Goal: Information Seeking & Learning: Learn about a topic

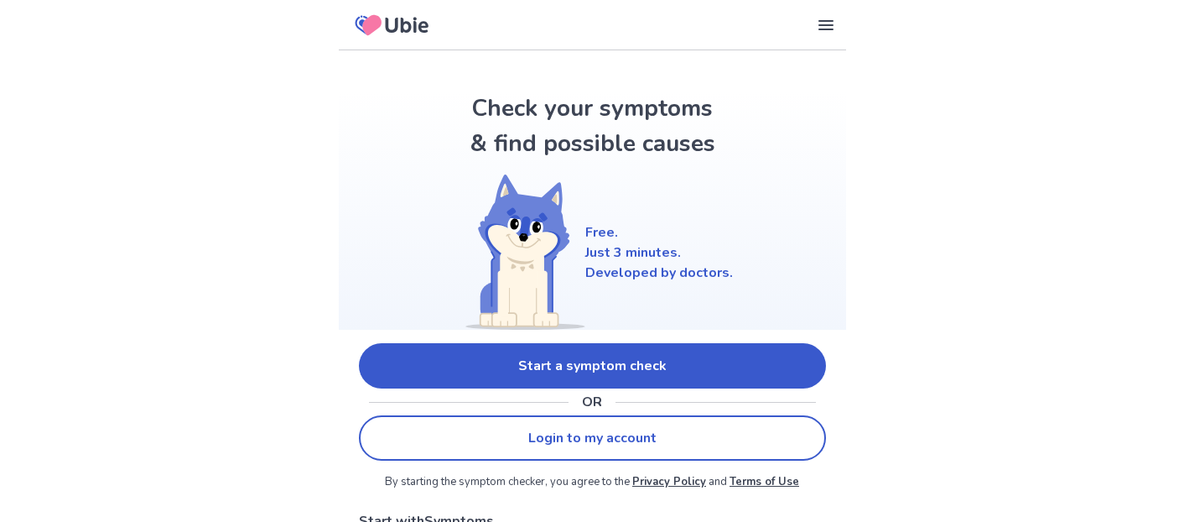
click at [615, 368] on link "Start a symptom check" at bounding box center [592, 365] width 467 height 45
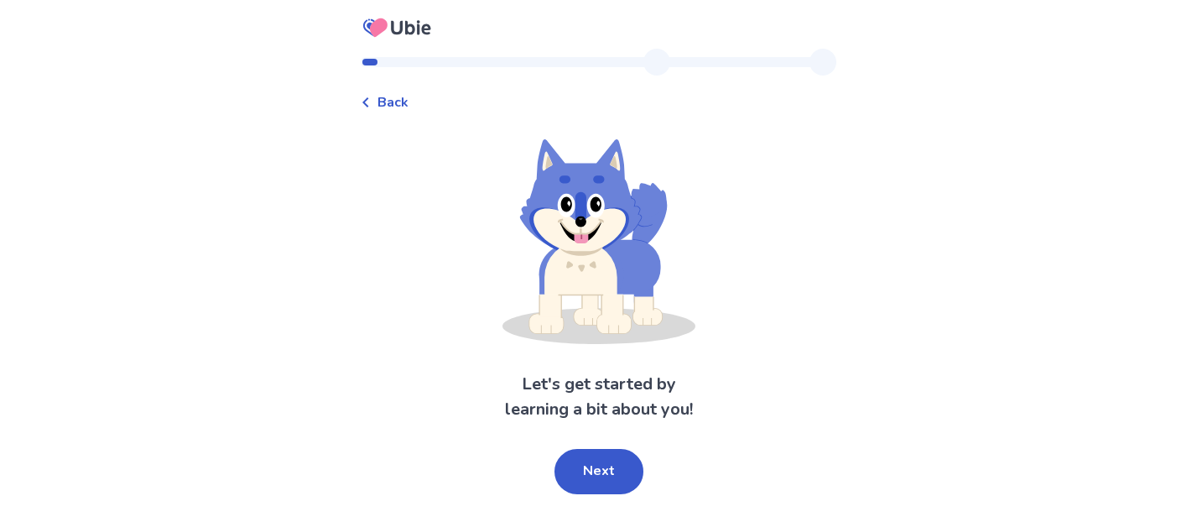
click at [606, 468] on button "Next" at bounding box center [598, 471] width 89 height 45
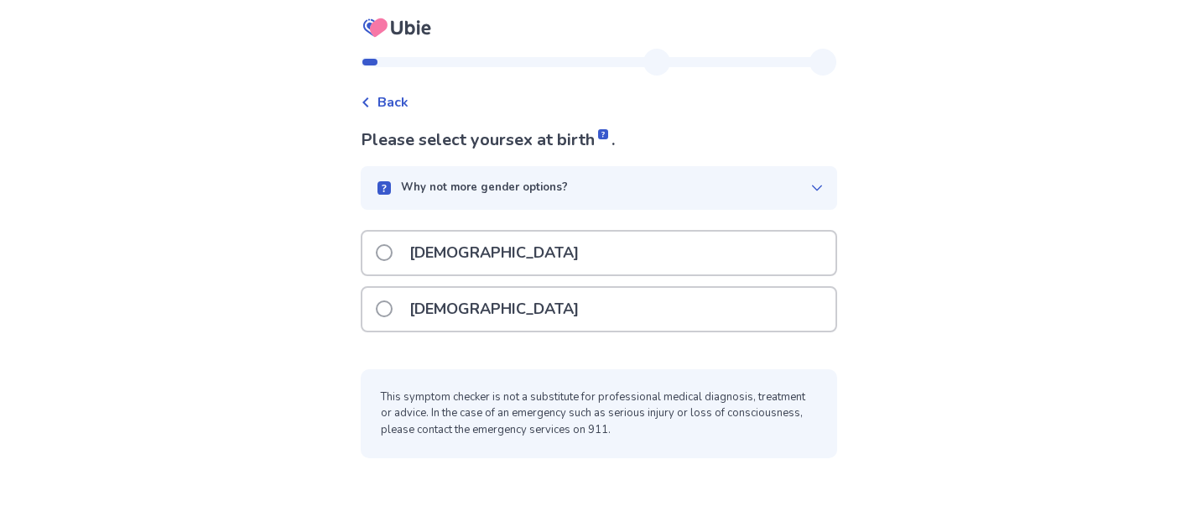
click at [452, 253] on p "[DEMOGRAPHIC_DATA]" at bounding box center [494, 252] width 190 height 43
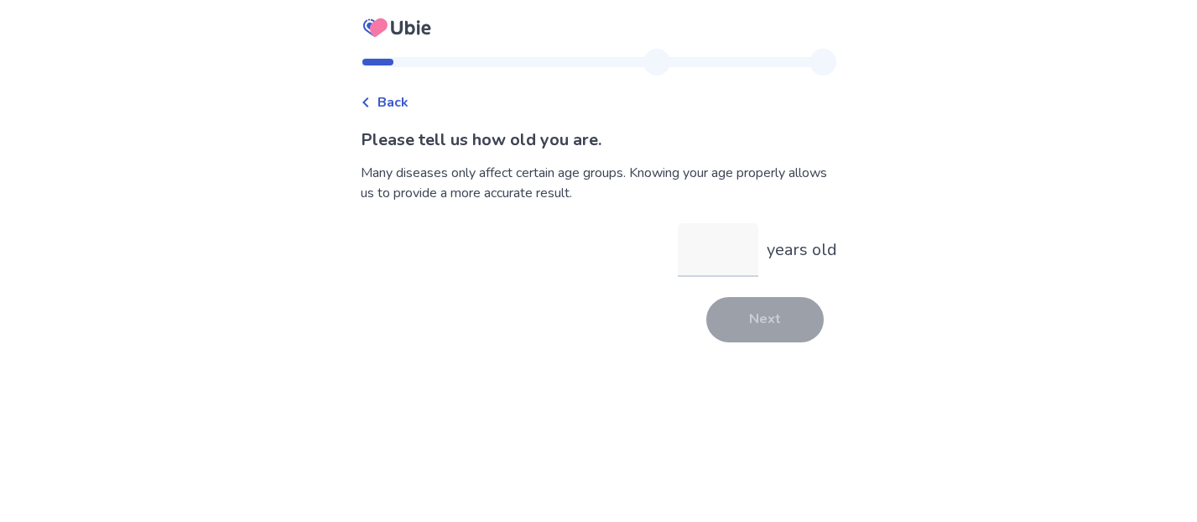
click at [700, 252] on input "years old" at bounding box center [718, 250] width 81 height 54
type input "**"
click at [730, 324] on button "Next" at bounding box center [764, 319] width 117 height 45
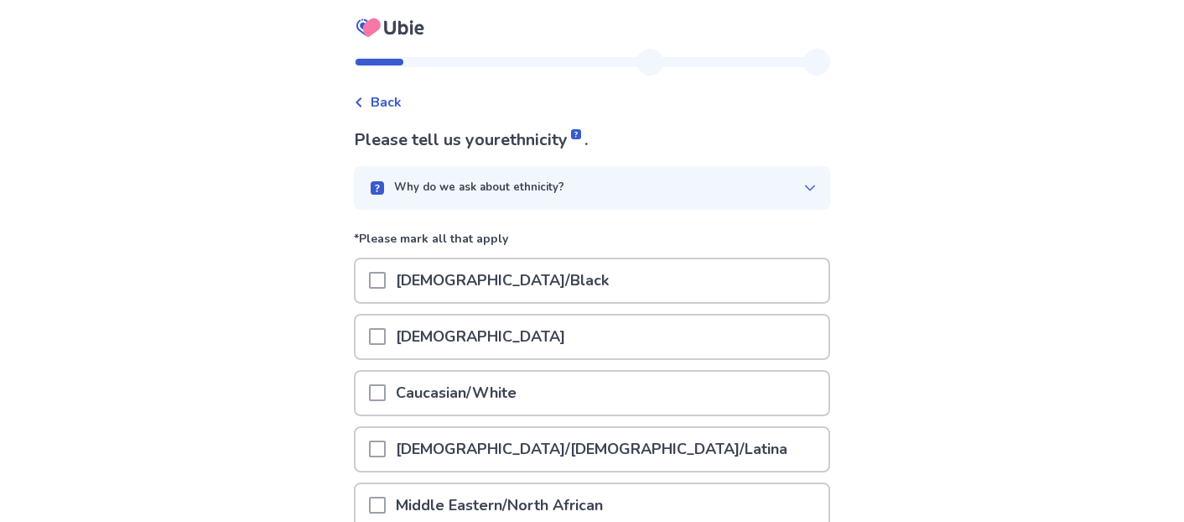
click at [386, 399] on span at bounding box center [377, 392] width 17 height 17
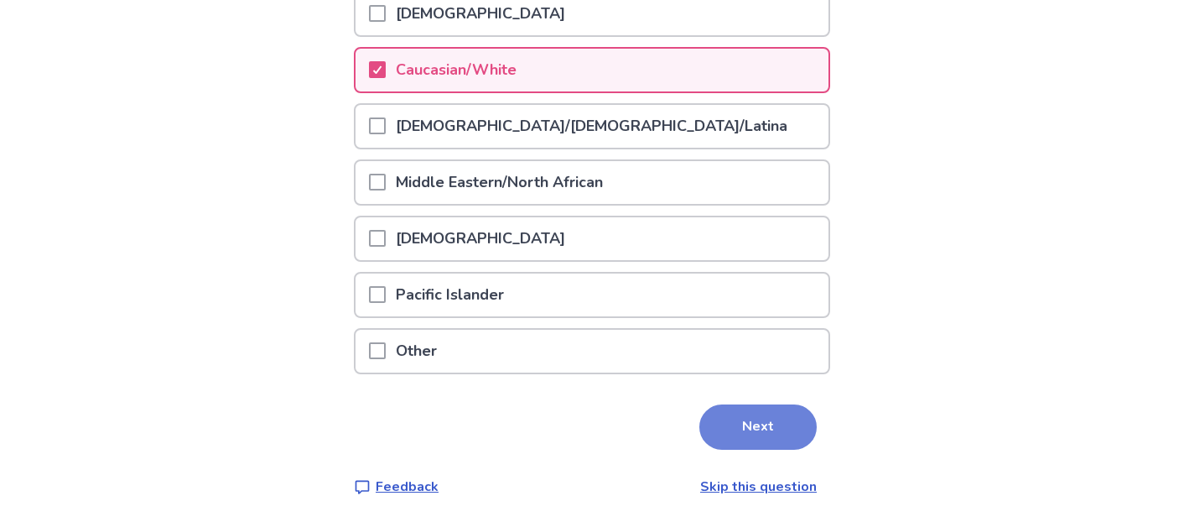
scroll to position [324, 0]
click at [725, 422] on button "Next" at bounding box center [757, 425] width 117 height 45
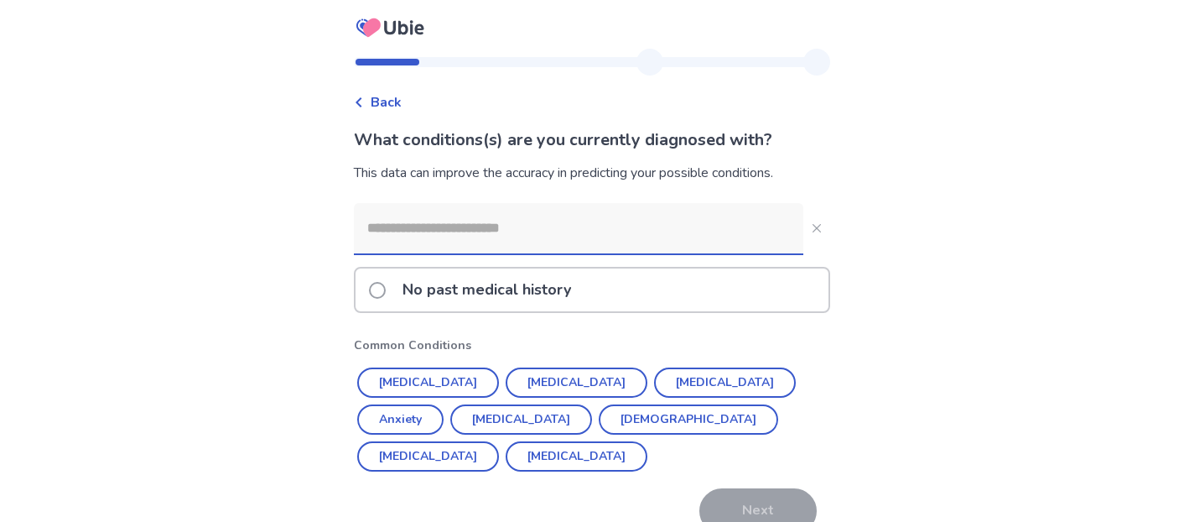
click at [493, 233] on input at bounding box center [579, 228] width 450 height 50
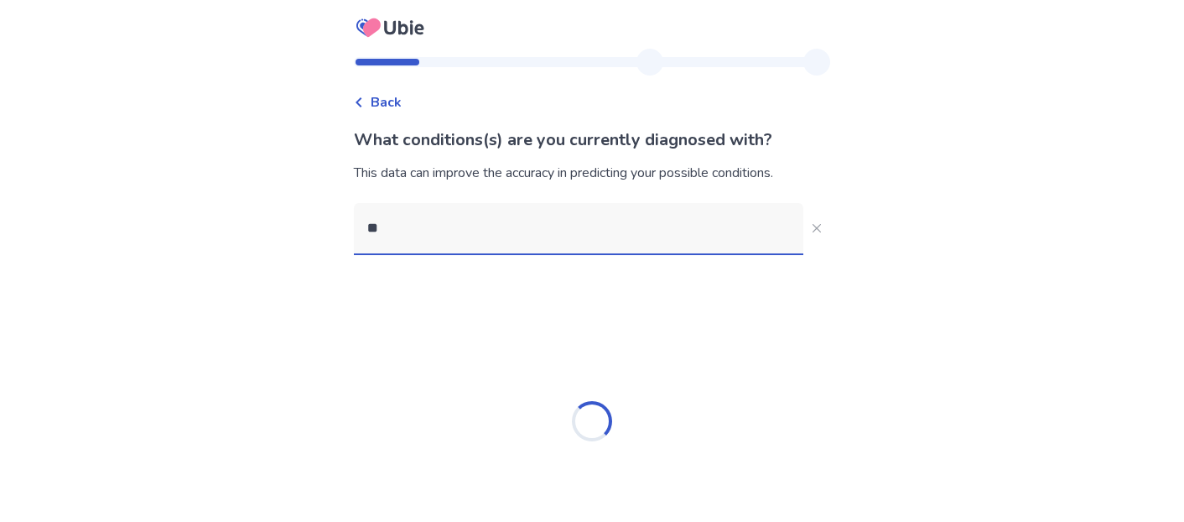
type input "*"
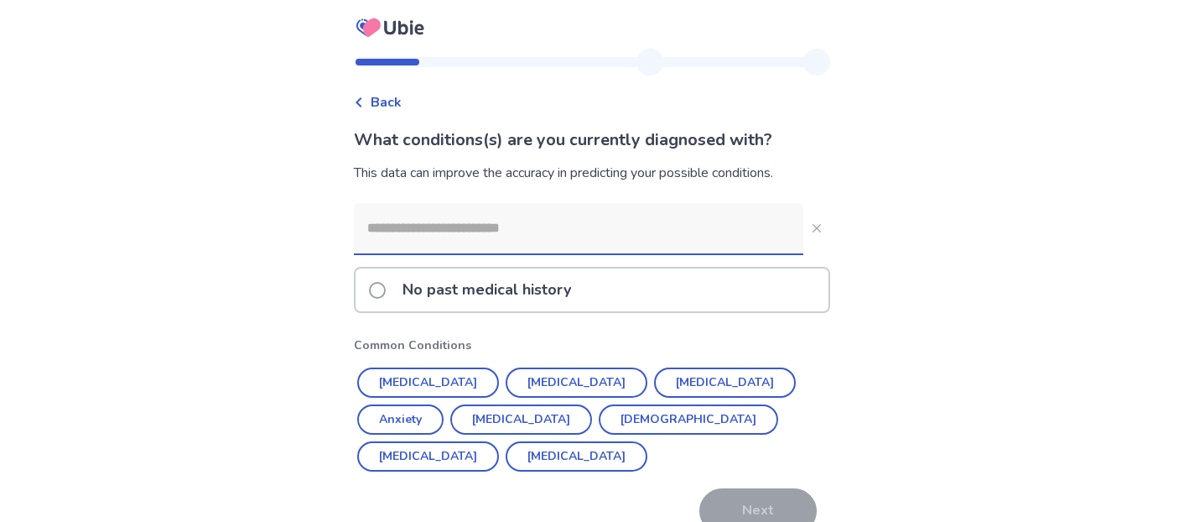
click at [386, 291] on span at bounding box center [377, 290] width 17 height 17
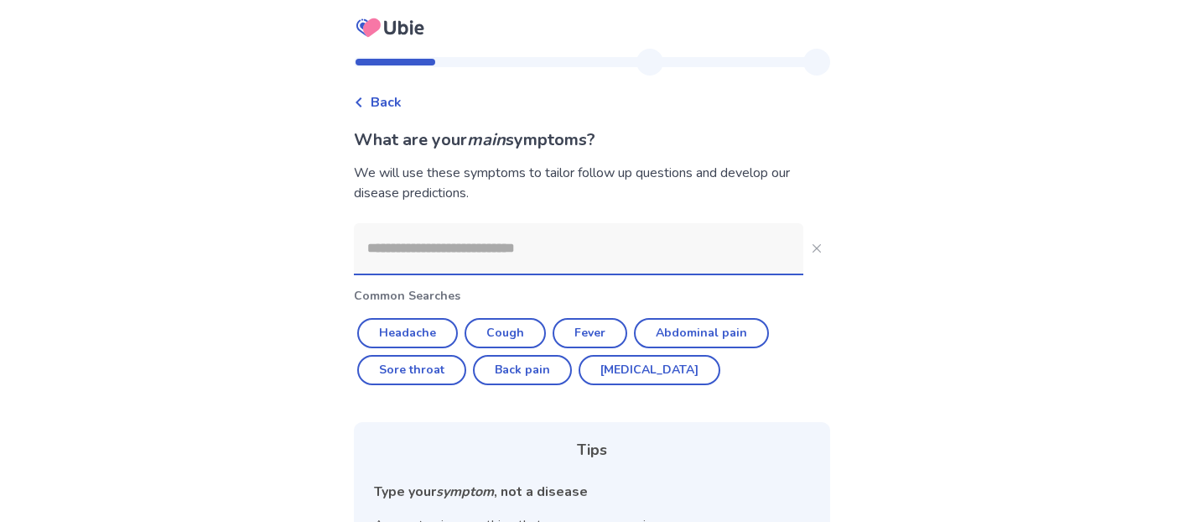
click at [419, 263] on input at bounding box center [579, 248] width 450 height 50
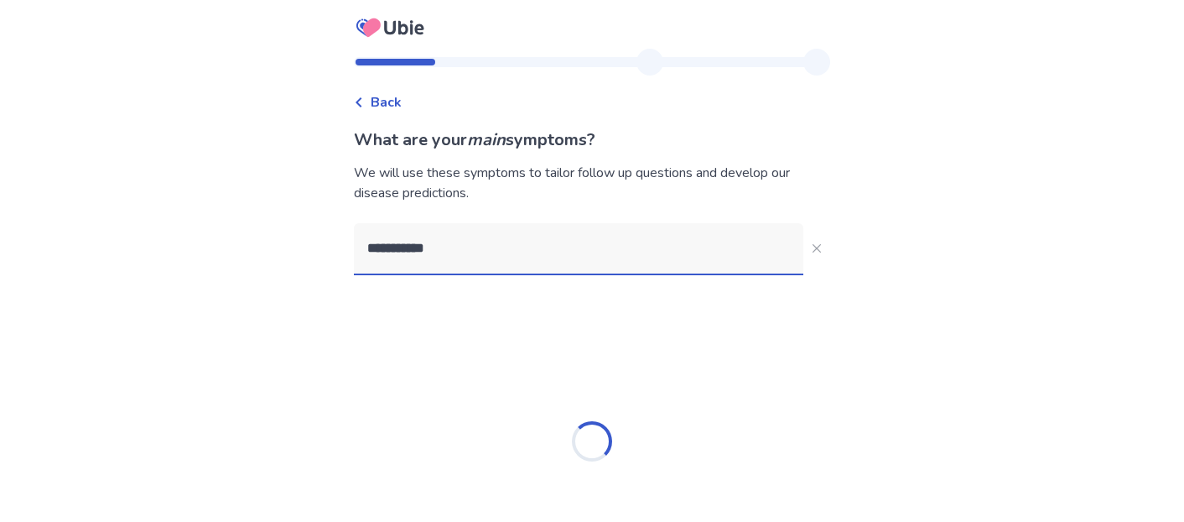
type input "**********"
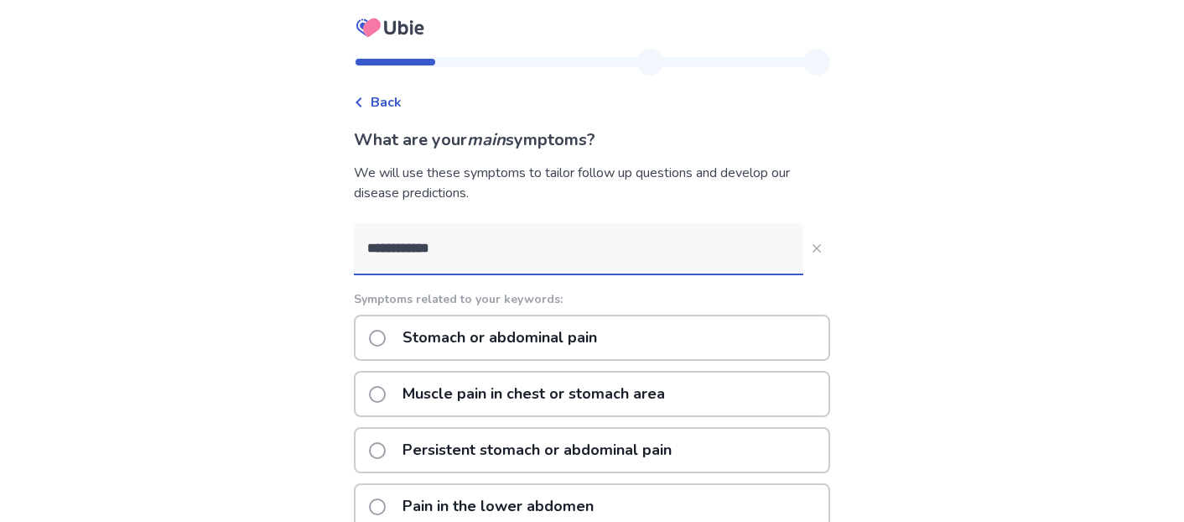
click at [461, 325] on p "Stomach or abdominal pain" at bounding box center [499, 337] width 215 height 43
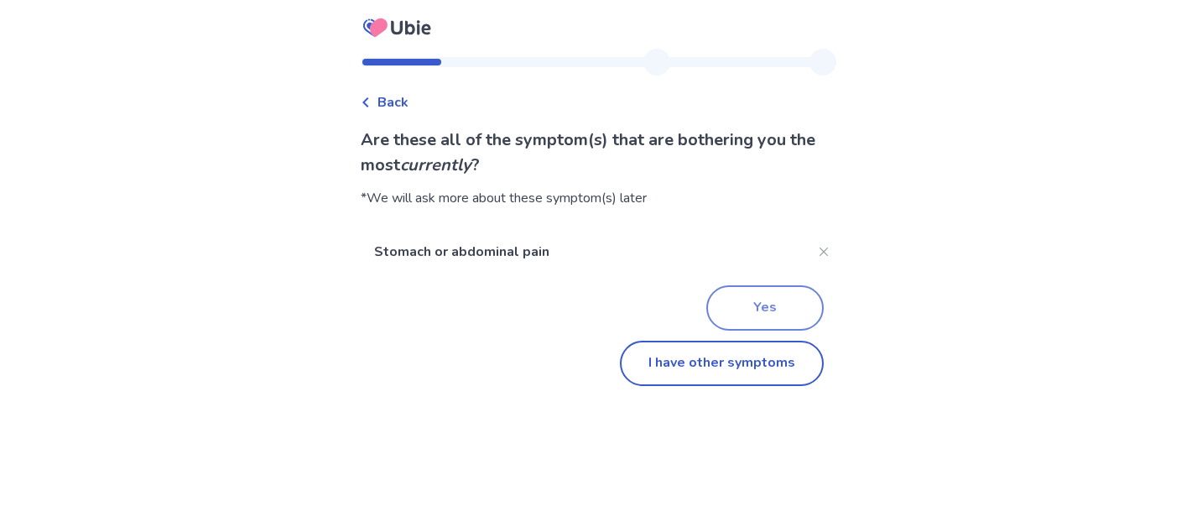
click at [765, 306] on button "Yes" at bounding box center [764, 307] width 117 height 45
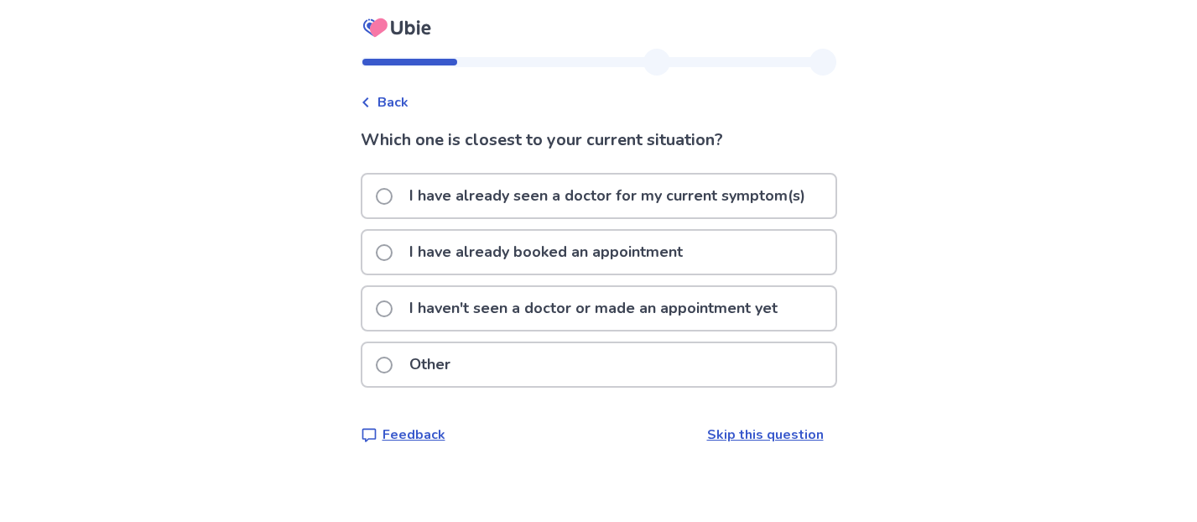
click at [474, 317] on p "I haven't seen a doctor or made an appointment yet" at bounding box center [593, 308] width 388 height 43
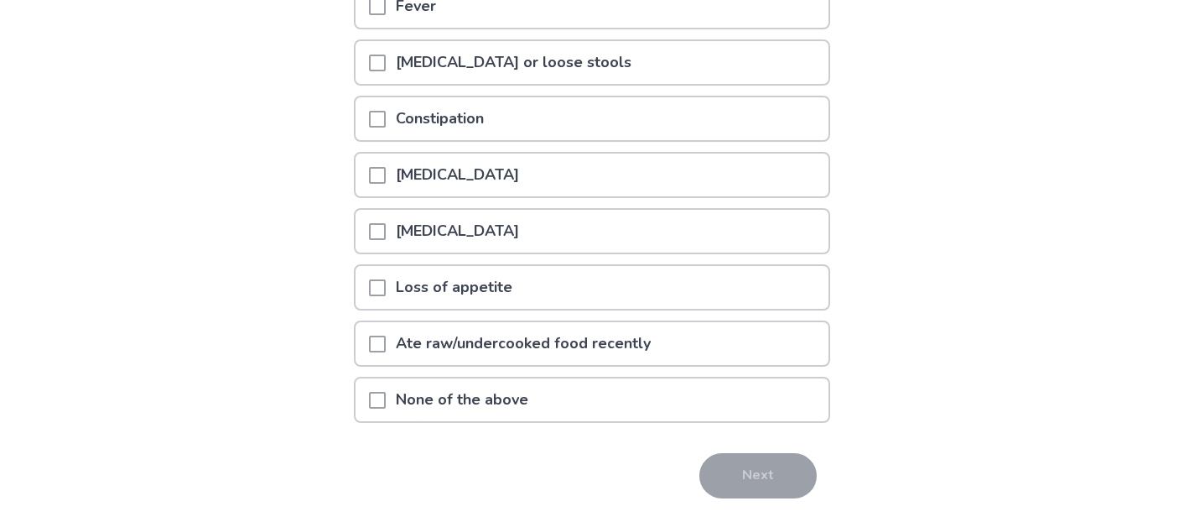
scroll to position [242, 0]
click at [386, 399] on span at bounding box center [377, 400] width 17 height 17
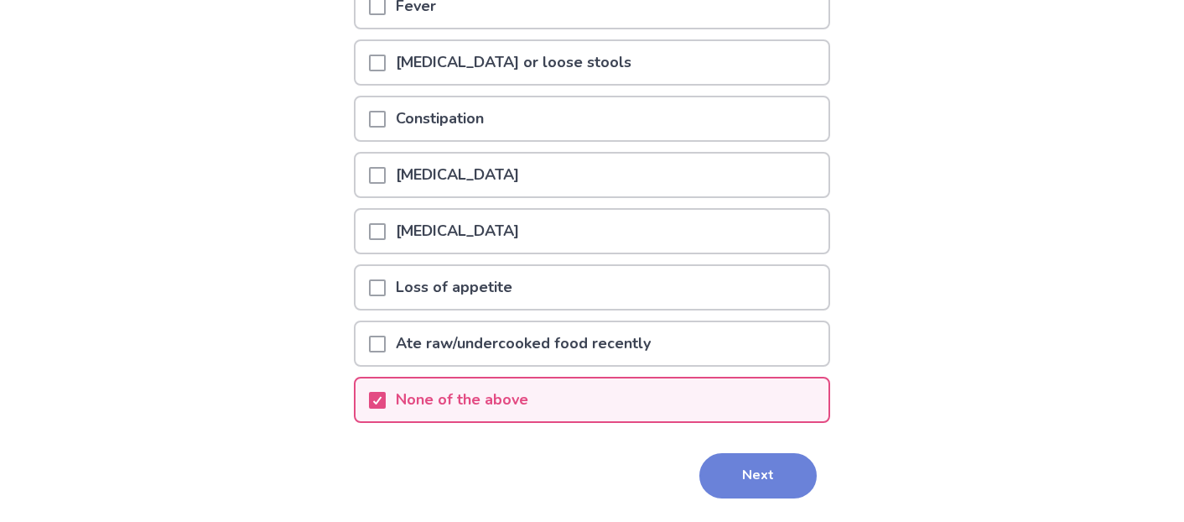
click at [745, 481] on button "Next" at bounding box center [757, 475] width 117 height 45
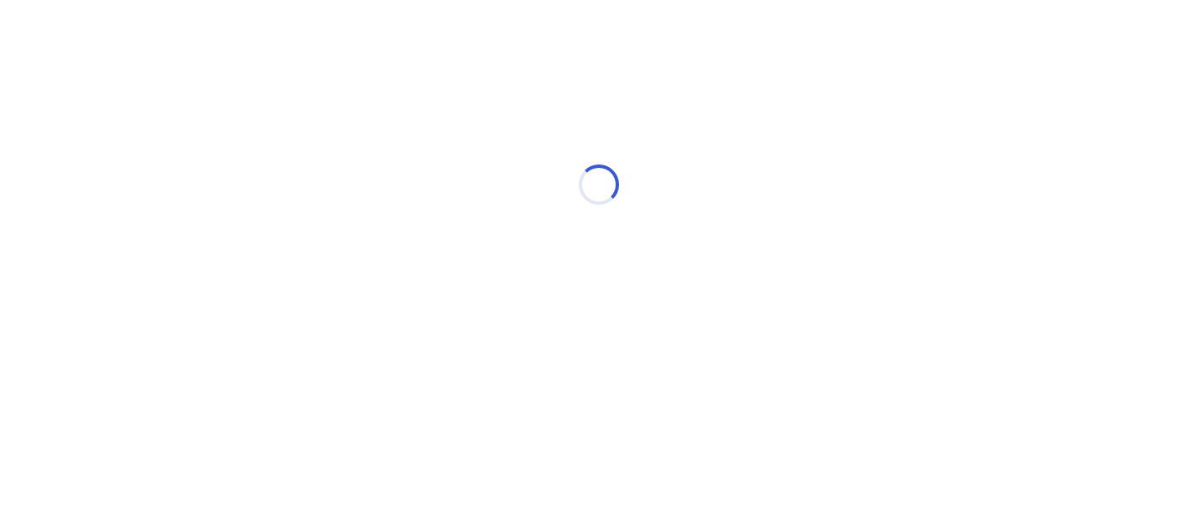
select select "*"
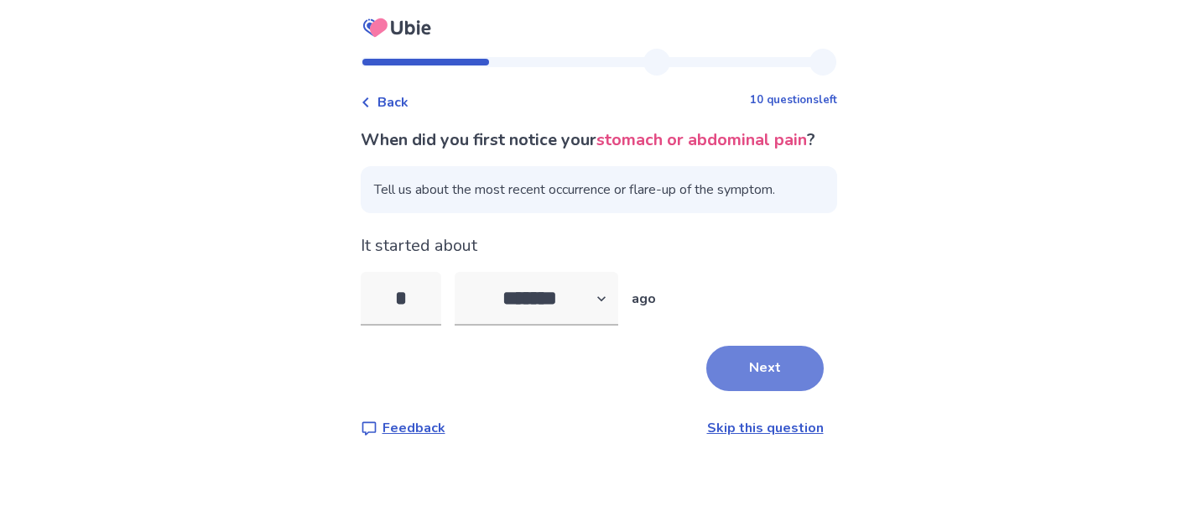
type input "*"
click at [740, 391] on button "Next" at bounding box center [764, 368] width 117 height 45
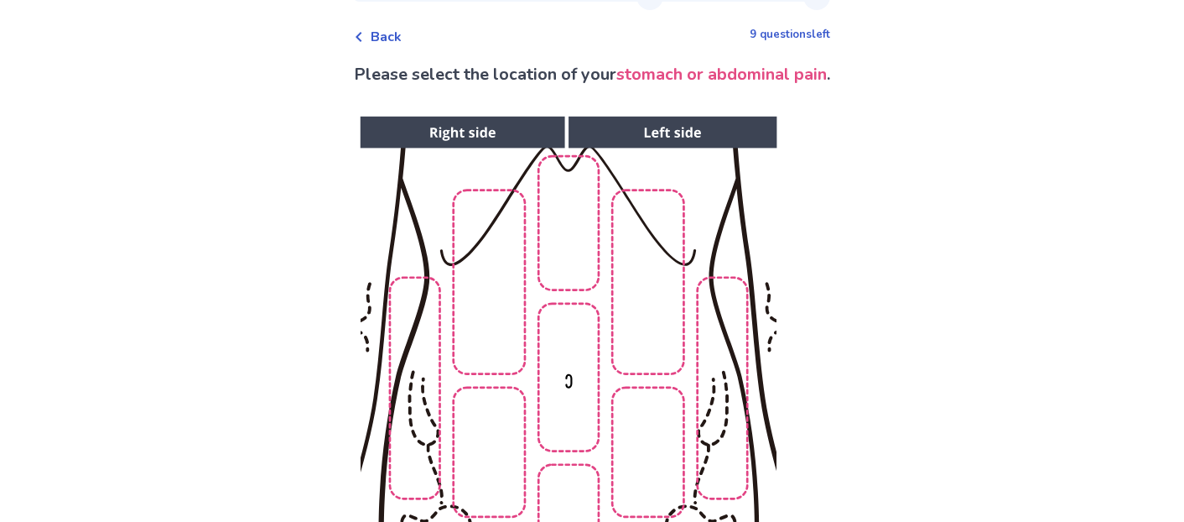
scroll to position [37, 0]
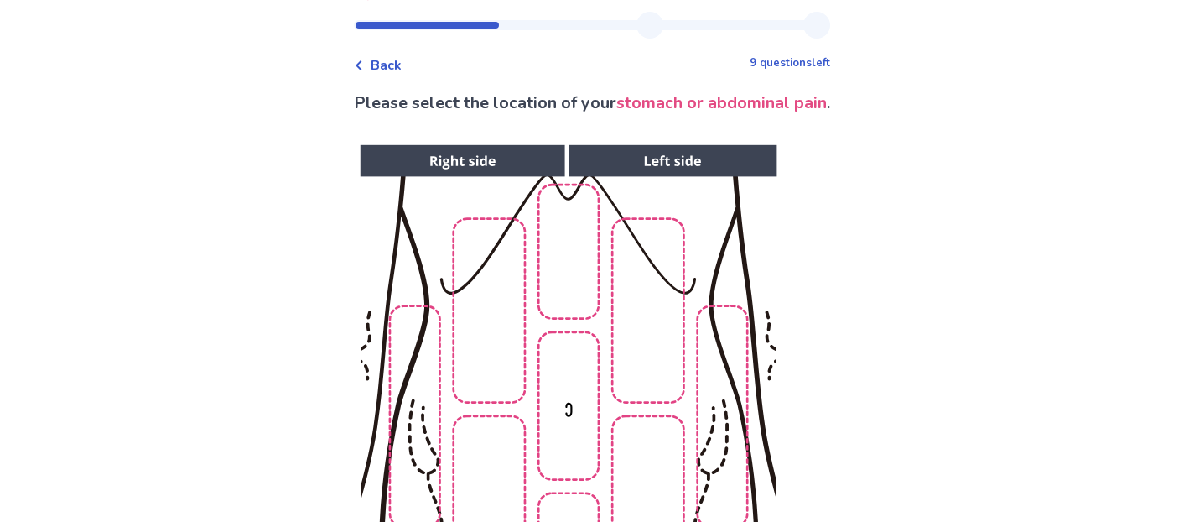
click at [571, 261] on img at bounding box center [567, 426] width 857 height 580
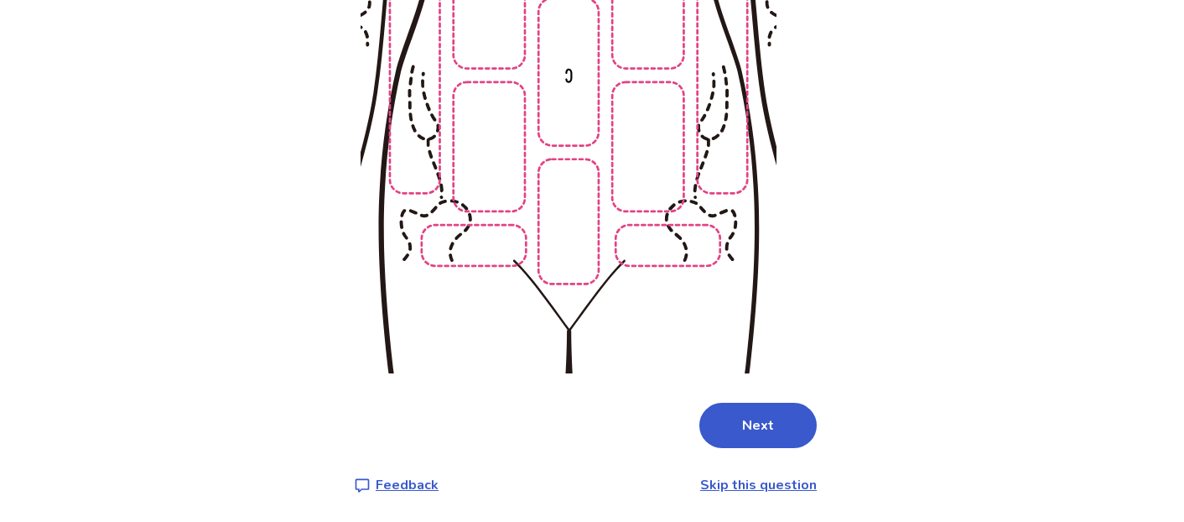
scroll to position [372, 0]
click at [735, 425] on button "Next" at bounding box center [757, 425] width 117 height 45
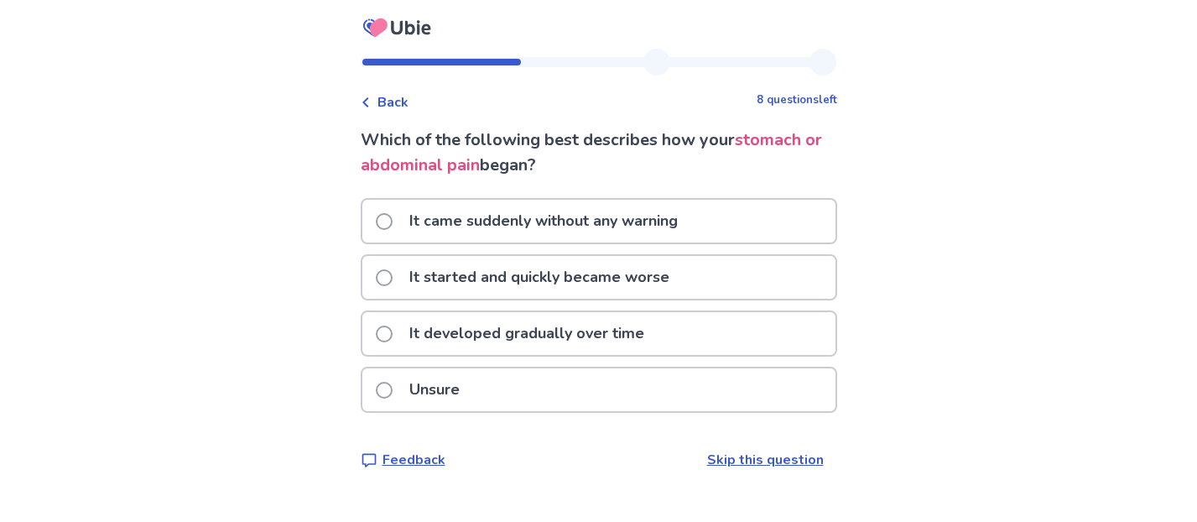
click at [490, 330] on p "It developed gradually over time" at bounding box center [526, 333] width 255 height 43
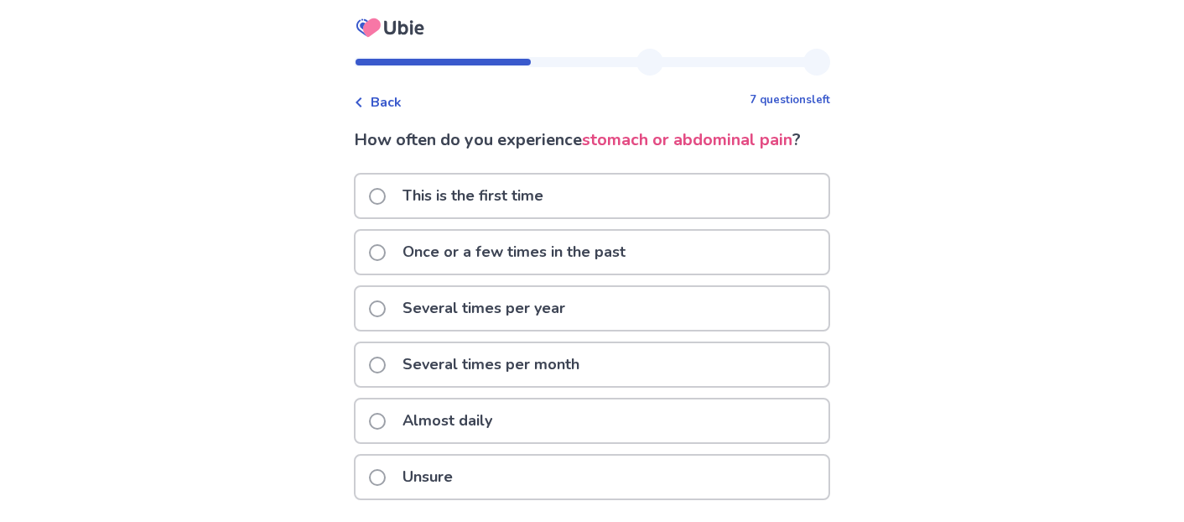
click at [382, 194] on span at bounding box center [377, 196] width 17 height 17
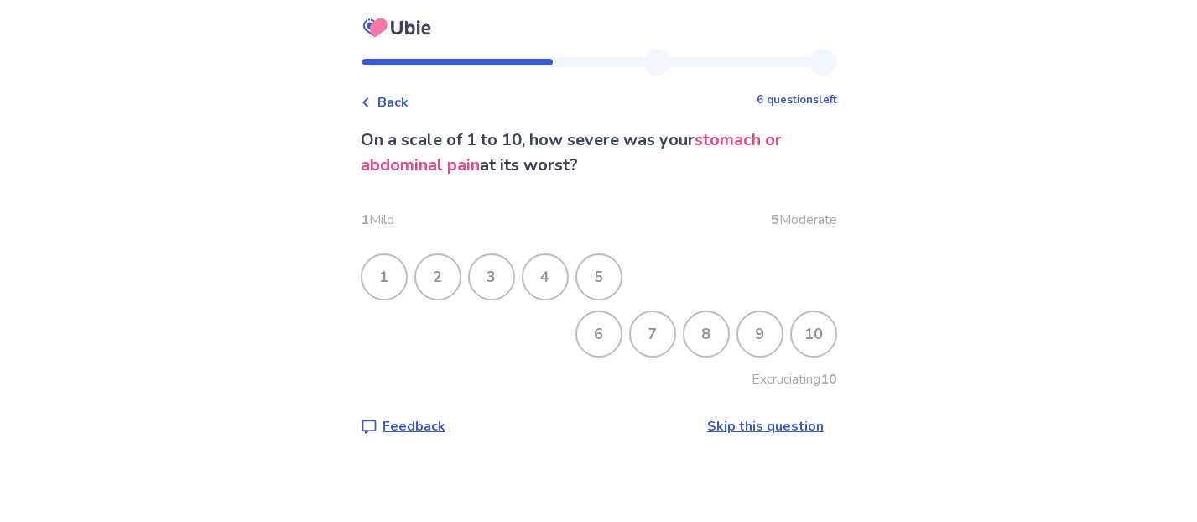
click at [551, 278] on div "4" at bounding box center [545, 277] width 44 height 44
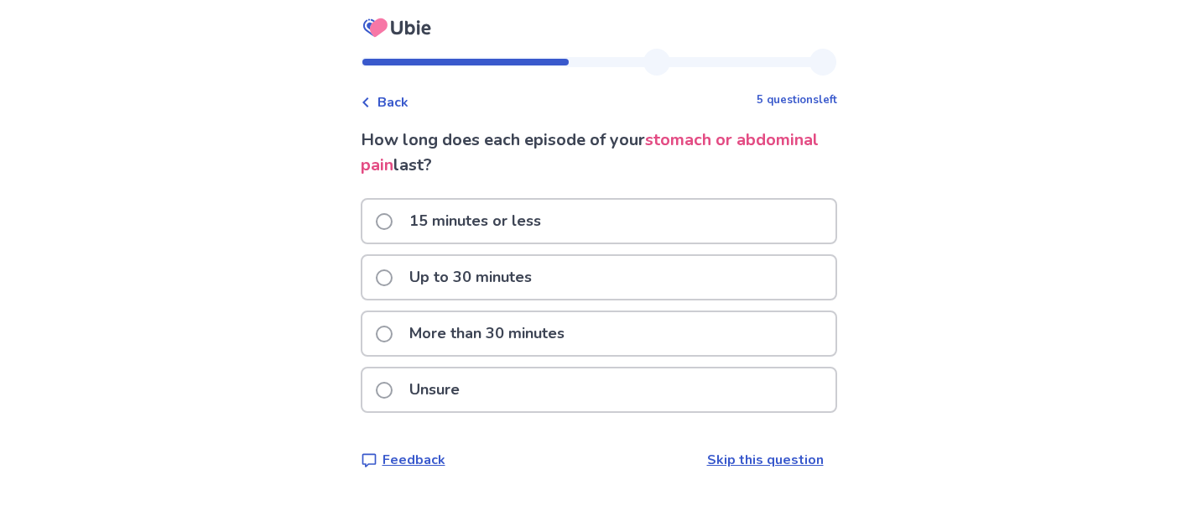
click at [467, 330] on p "More than 30 minutes" at bounding box center [486, 333] width 175 height 43
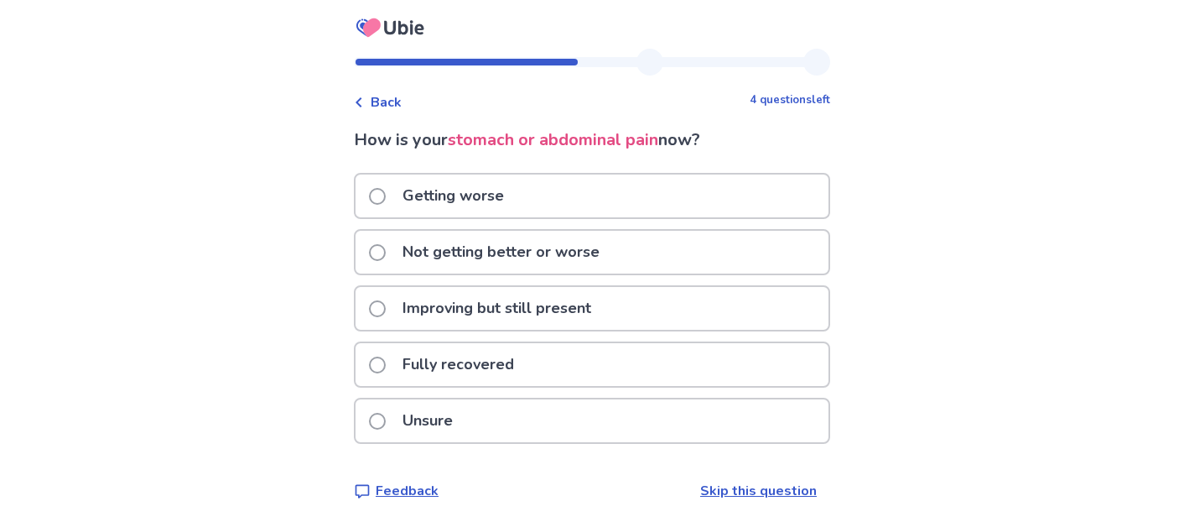
click at [442, 197] on p "Getting worse" at bounding box center [453, 195] width 122 height 43
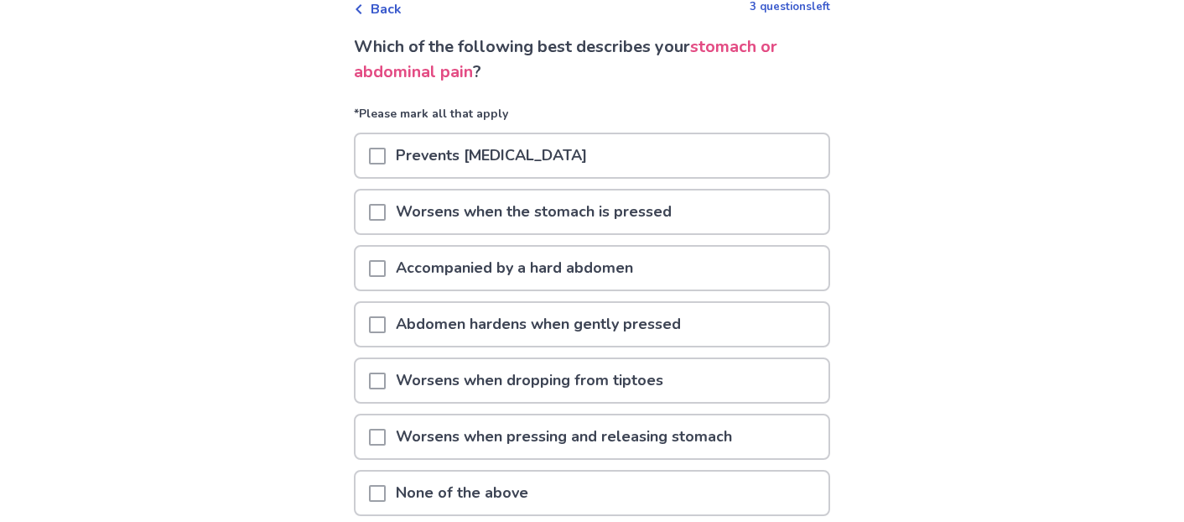
scroll to position [101, 0]
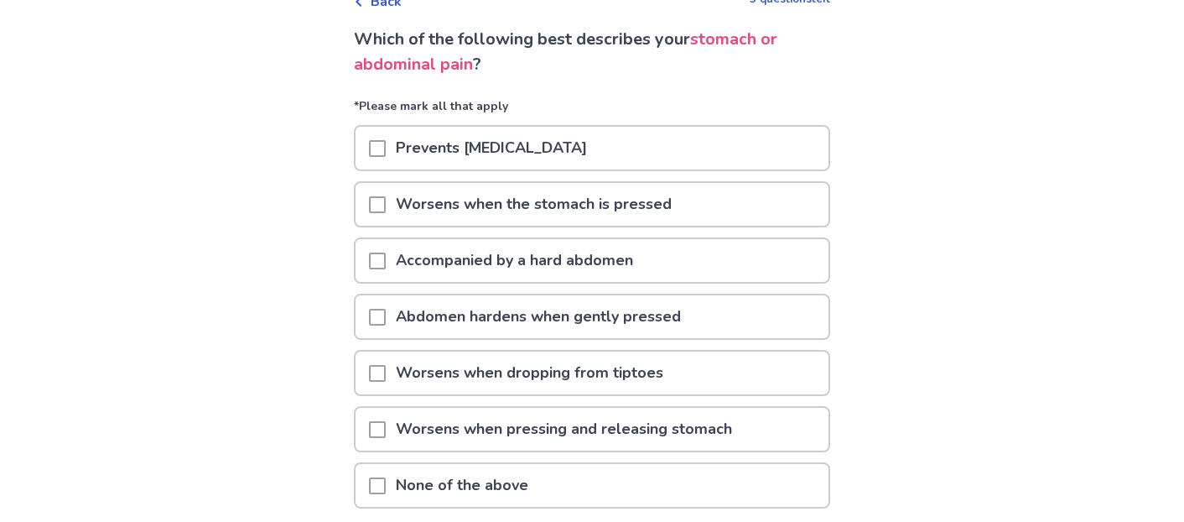
click at [416, 486] on p "None of the above" at bounding box center [462, 485] width 153 height 43
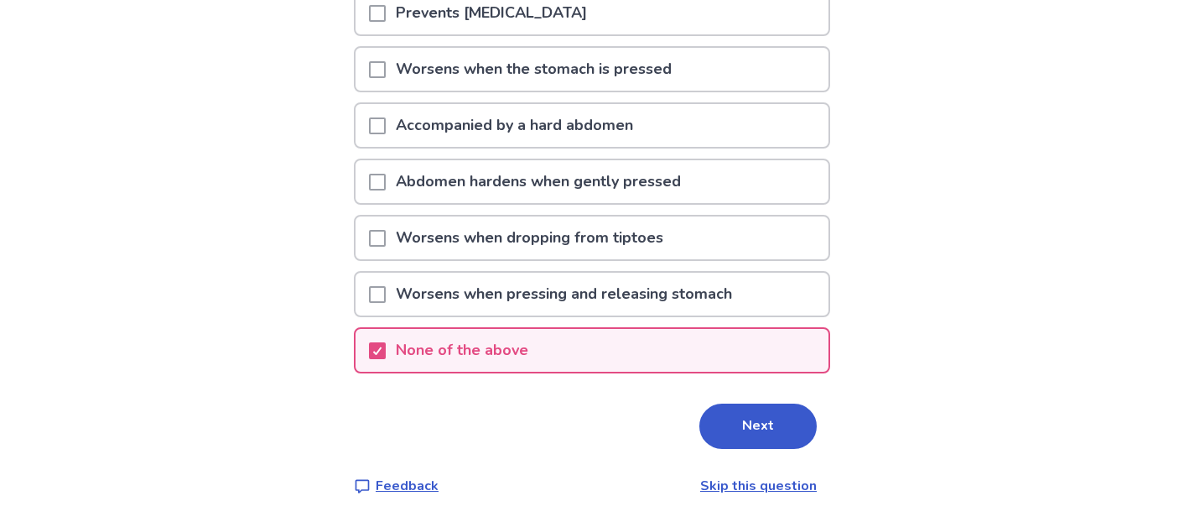
scroll to position [236, 0]
click at [769, 438] on button "Next" at bounding box center [757, 425] width 117 height 45
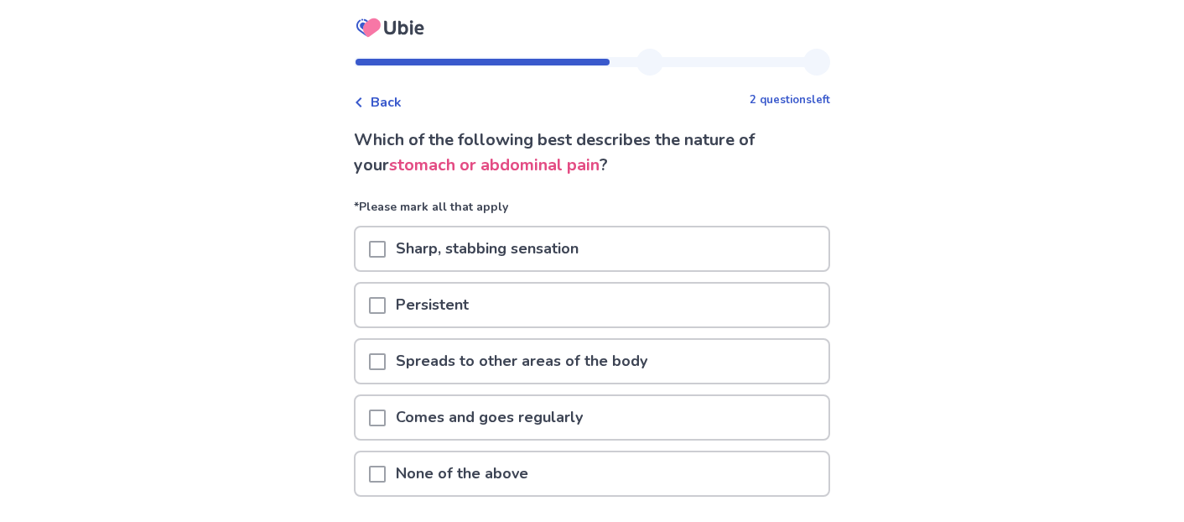
click at [386, 306] on span at bounding box center [377, 305] width 17 height 17
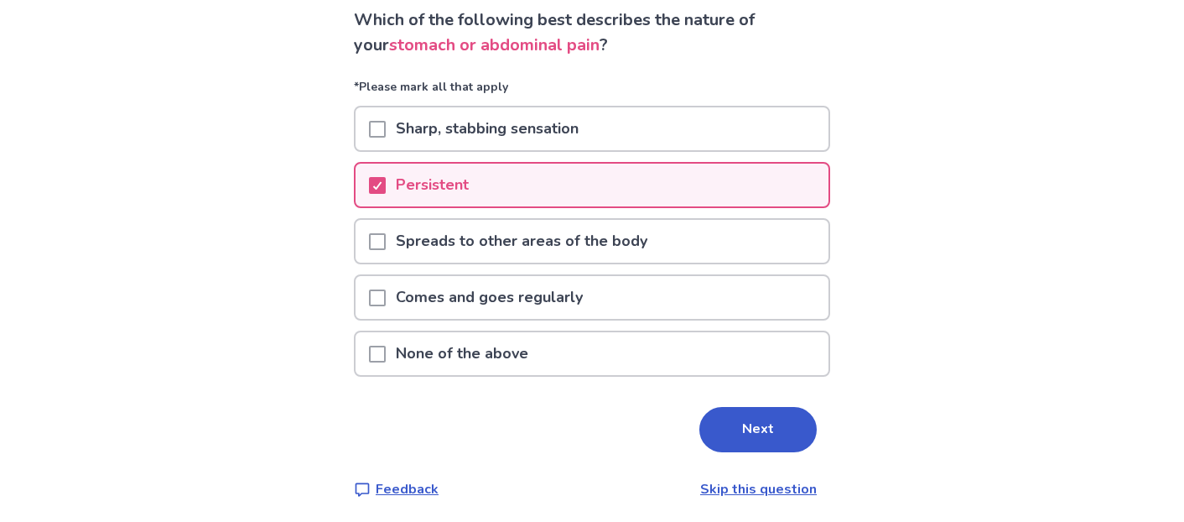
scroll to position [124, 0]
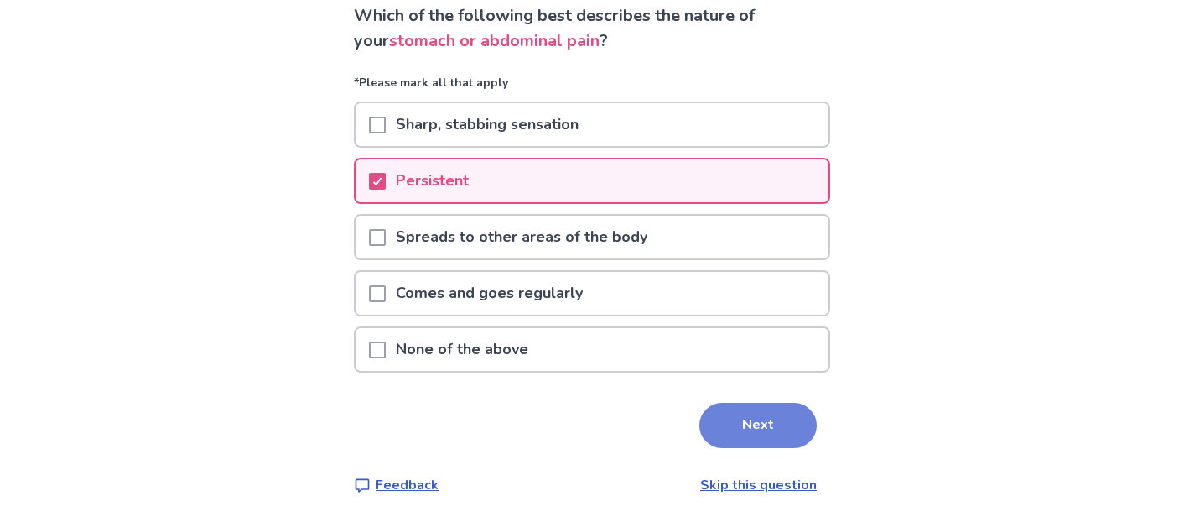
click at [772, 421] on button "Next" at bounding box center [757, 425] width 117 height 45
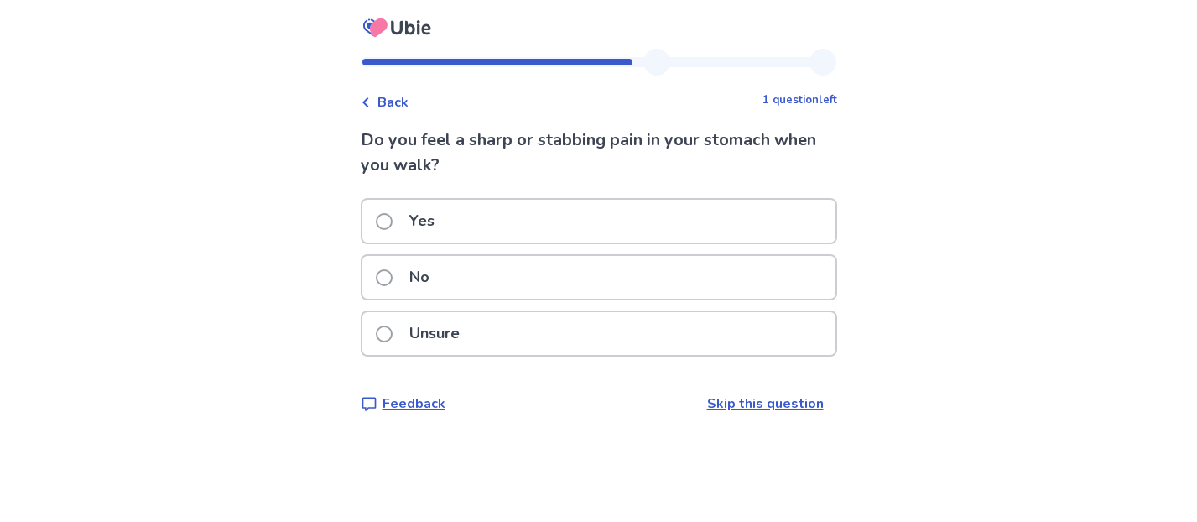
click at [421, 273] on p "No" at bounding box center [419, 277] width 40 height 43
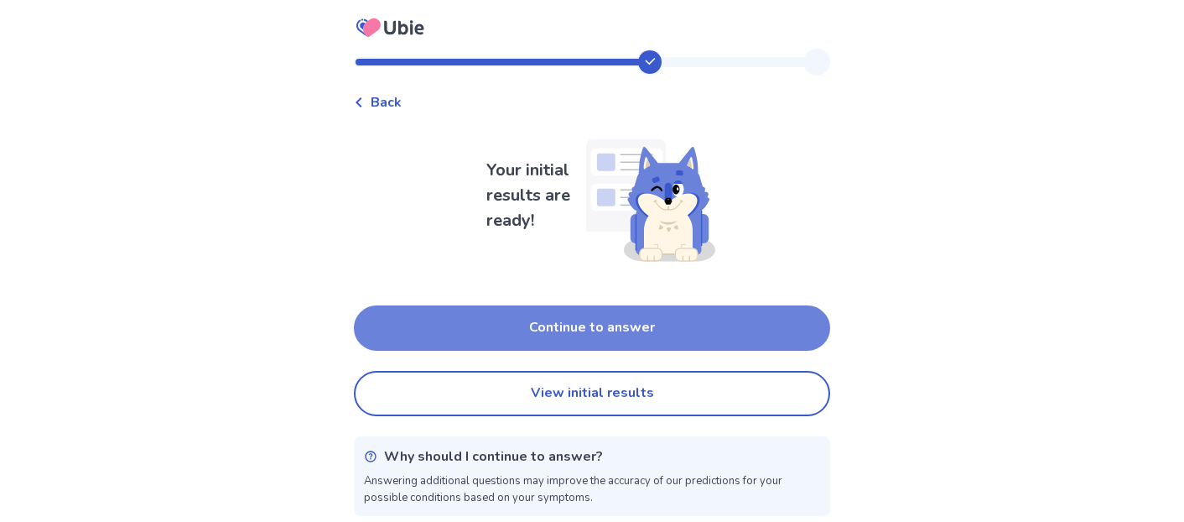
click at [574, 325] on button "Continue to answer" at bounding box center [592, 327] width 476 height 45
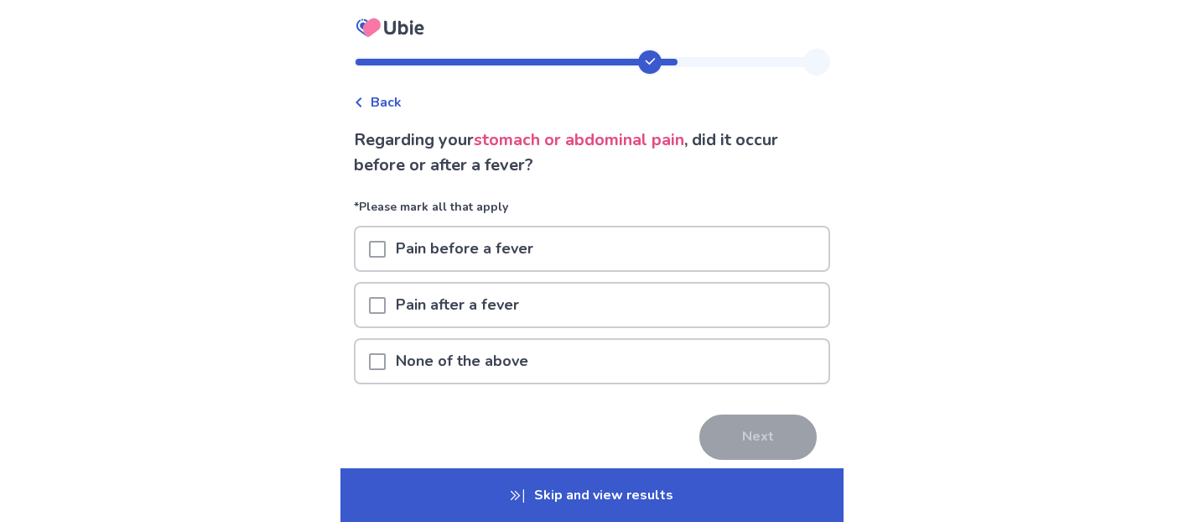
click at [432, 352] on p "None of the above" at bounding box center [462, 361] width 153 height 43
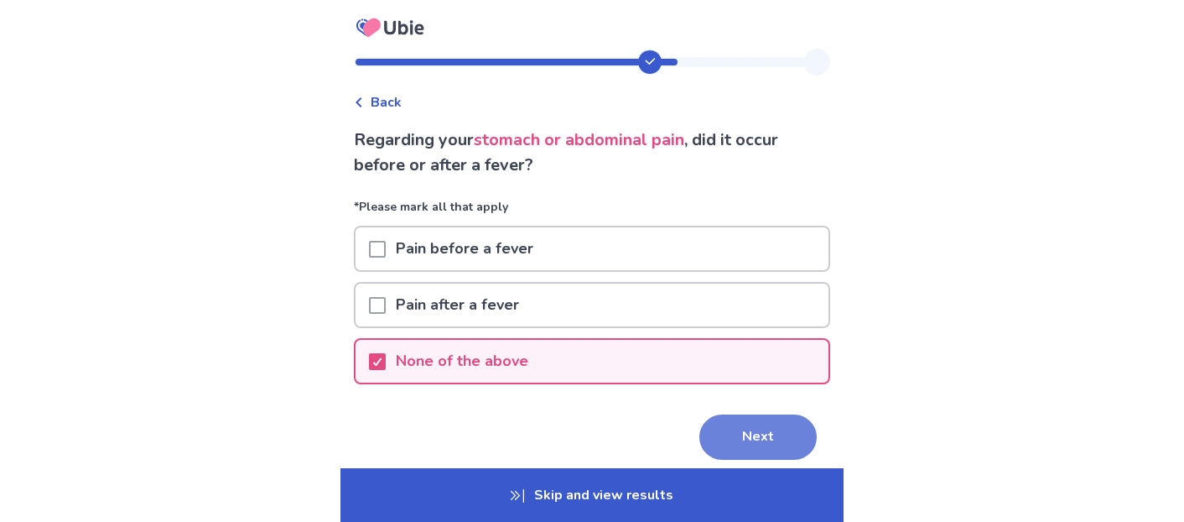
click at [763, 442] on button "Next" at bounding box center [757, 436] width 117 height 45
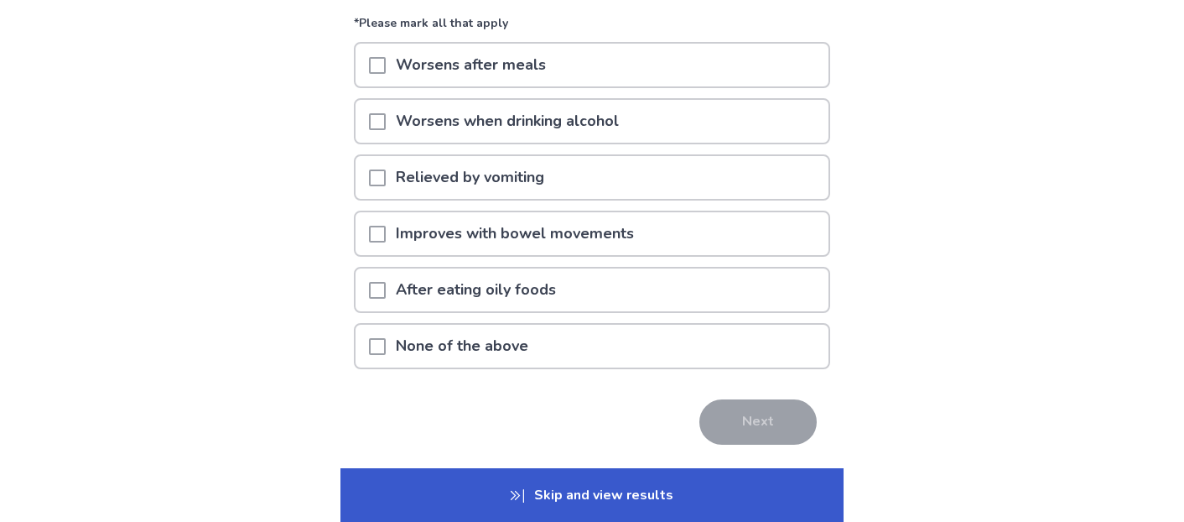
scroll to position [184, 0]
click at [386, 344] on span at bounding box center [377, 345] width 17 height 17
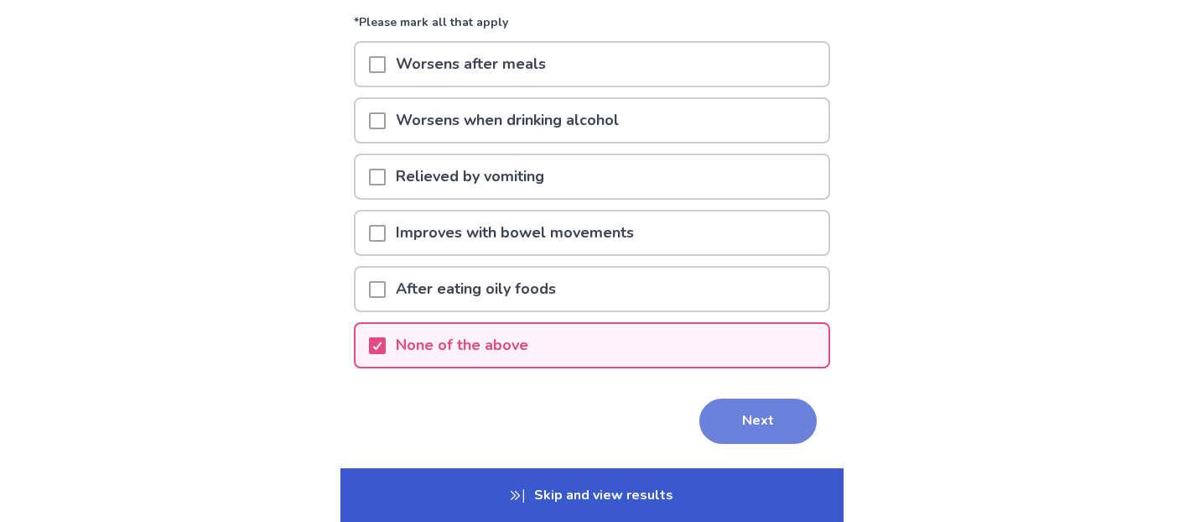
click at [752, 412] on button "Next" at bounding box center [757, 420] width 117 height 45
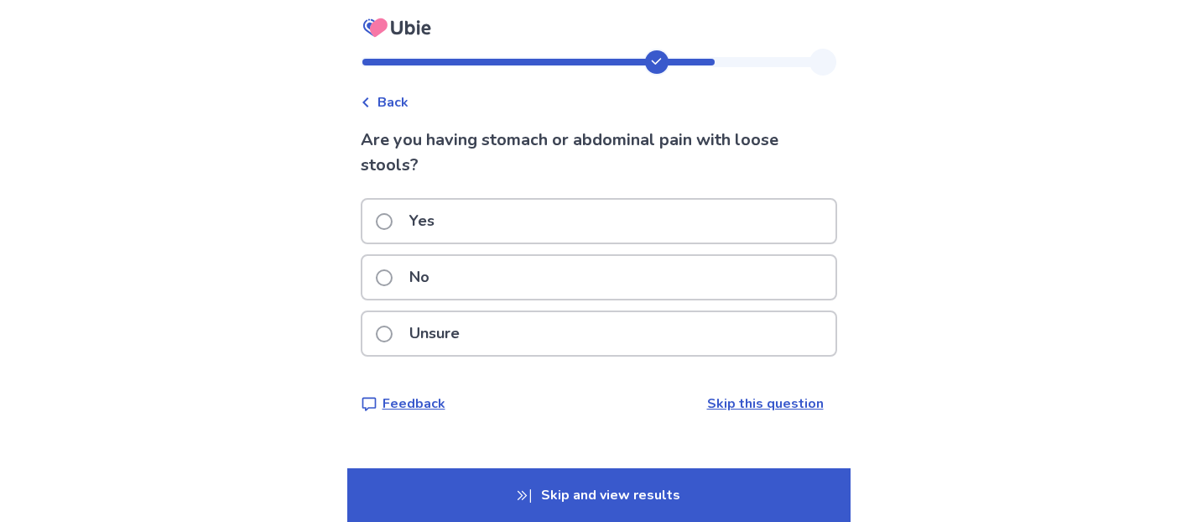
click at [406, 334] on label "Unsure" at bounding box center [423, 333] width 94 height 43
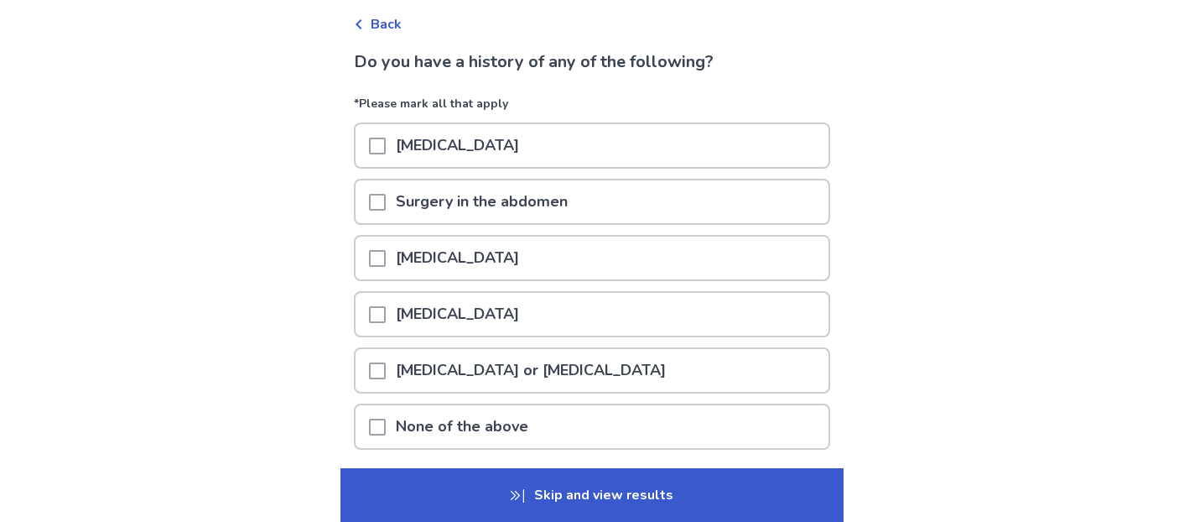
scroll to position [107, 0]
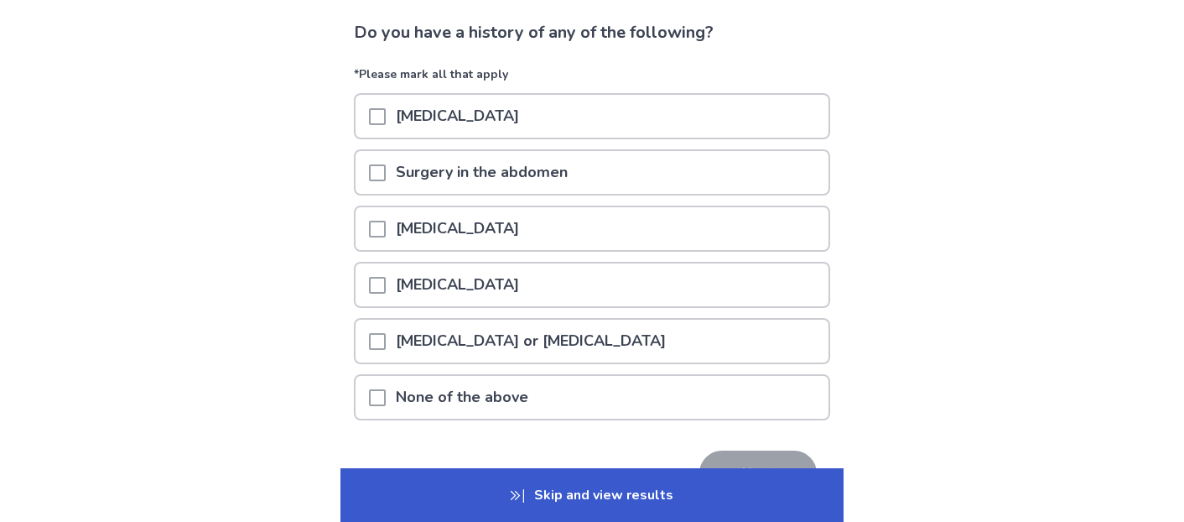
click at [386, 173] on span at bounding box center [377, 172] width 17 height 17
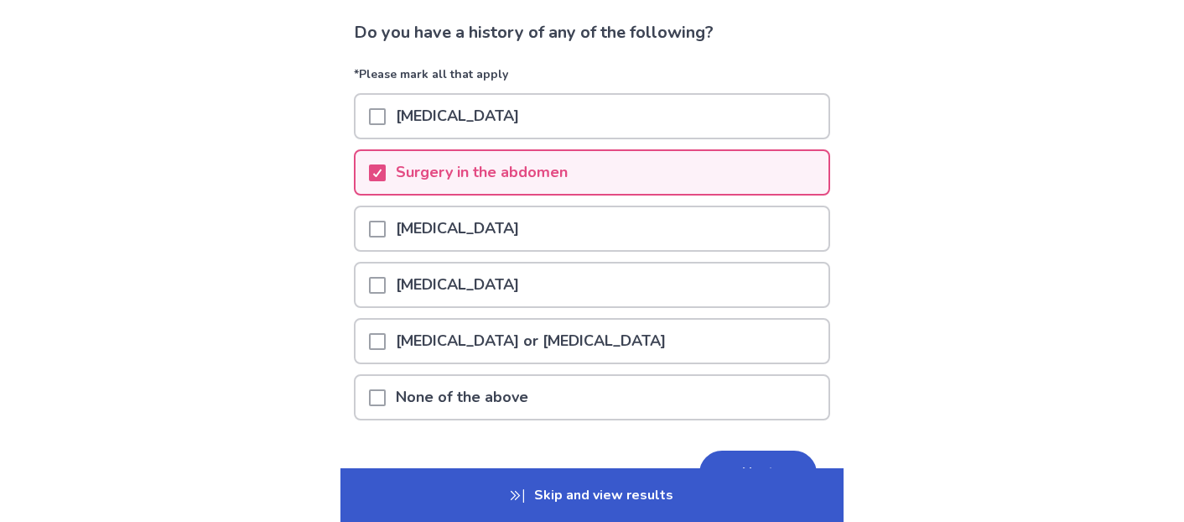
scroll to position [209, 0]
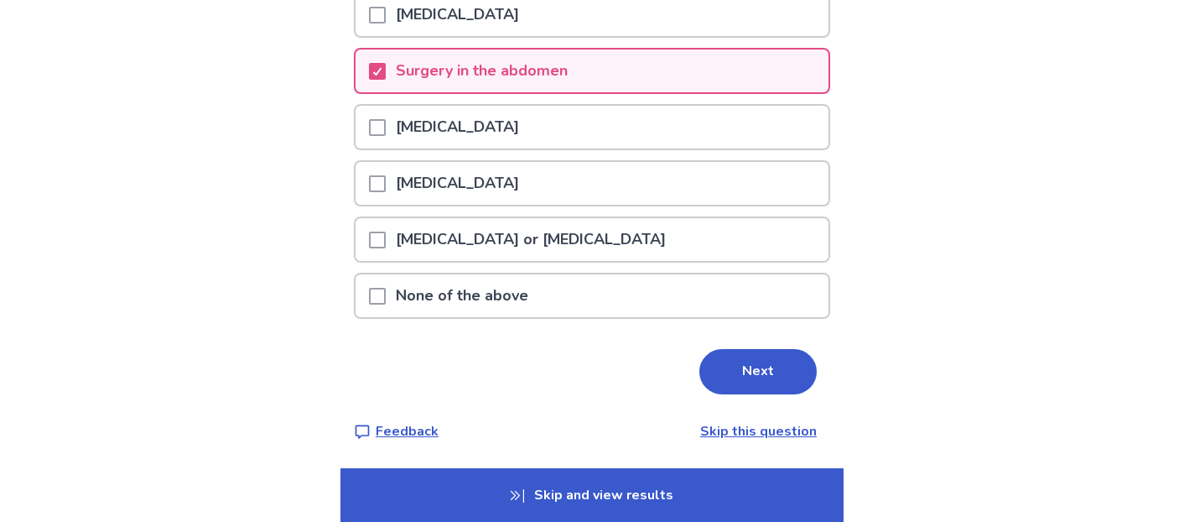
click at [767, 379] on button "Next" at bounding box center [757, 371] width 117 height 45
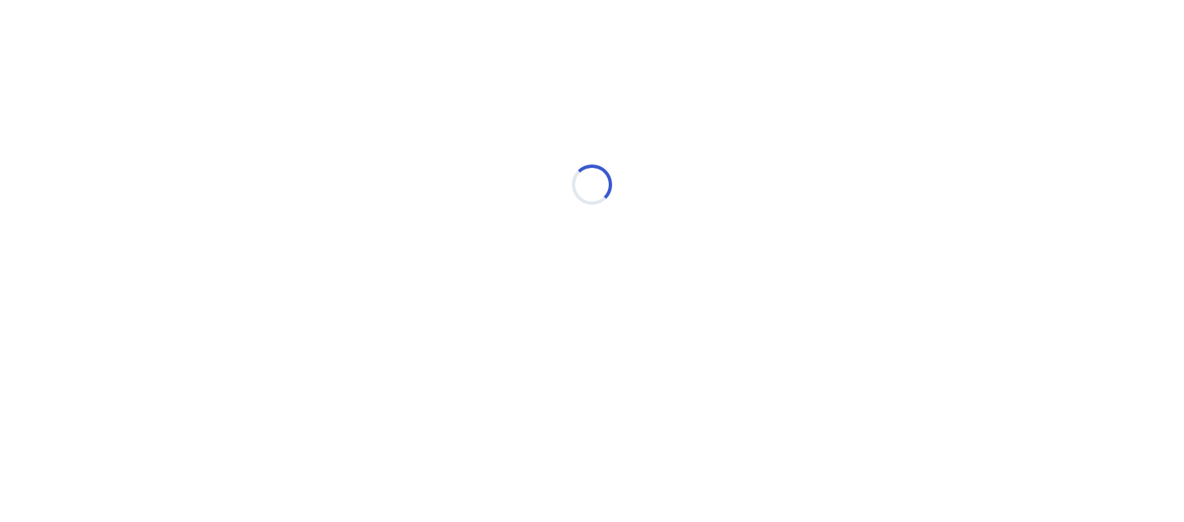
scroll to position [0, 0]
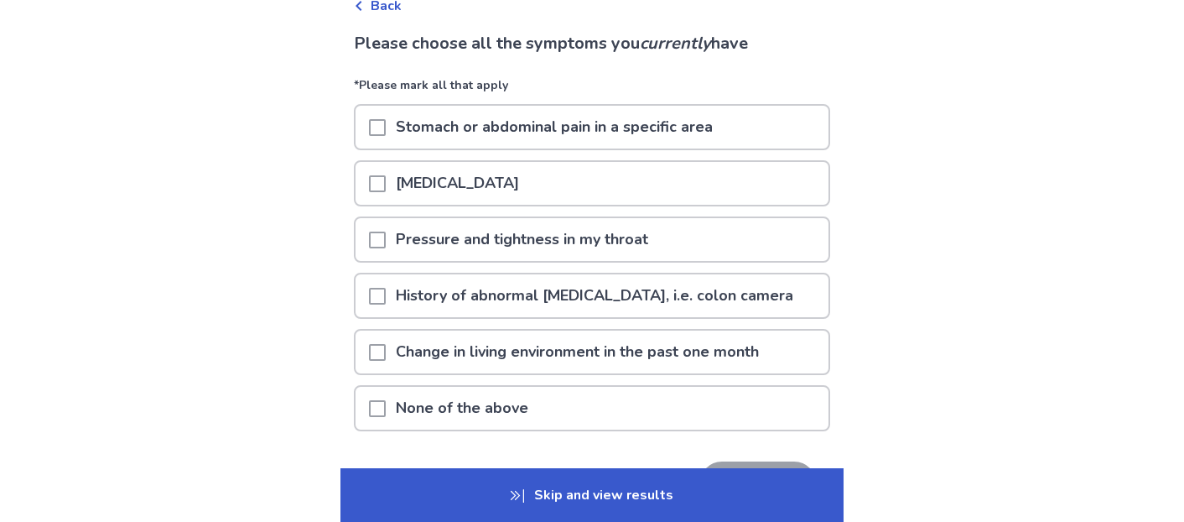
scroll to position [97, 0]
click at [386, 127] on span at bounding box center [377, 126] width 17 height 17
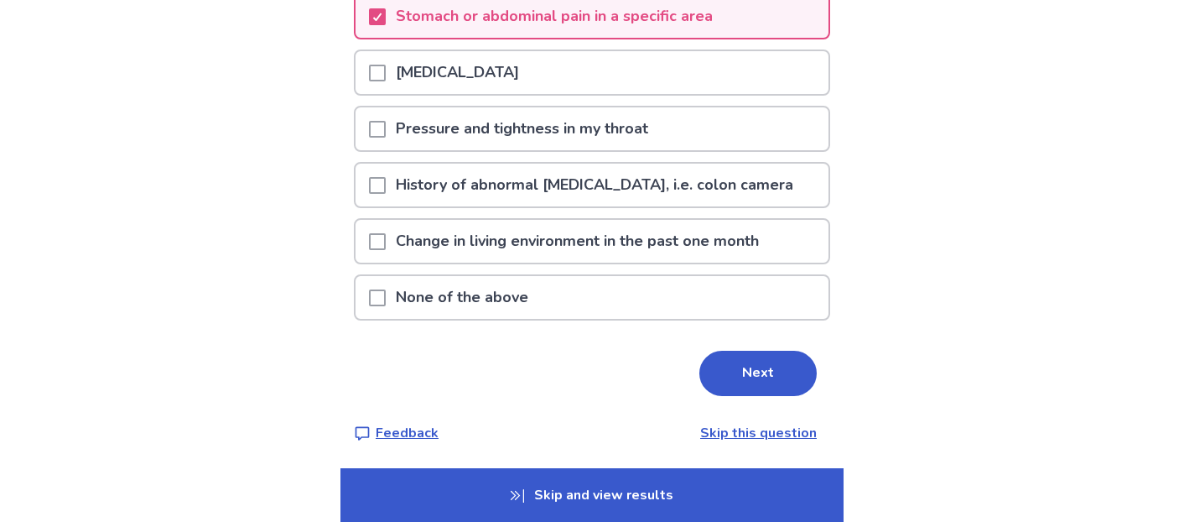
scroll to position [209, 0]
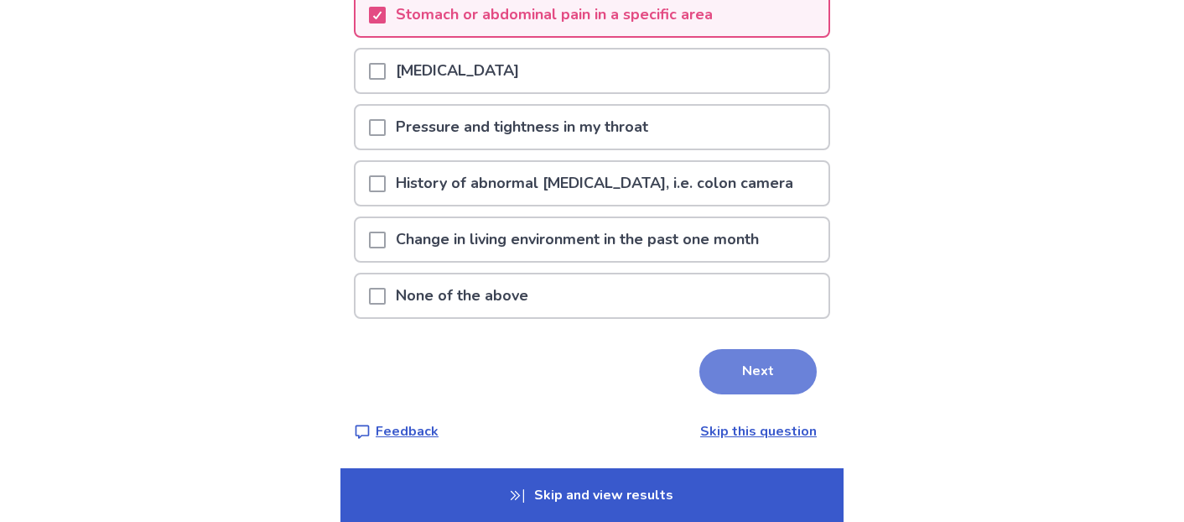
click at [767, 374] on button "Next" at bounding box center [757, 371] width 117 height 45
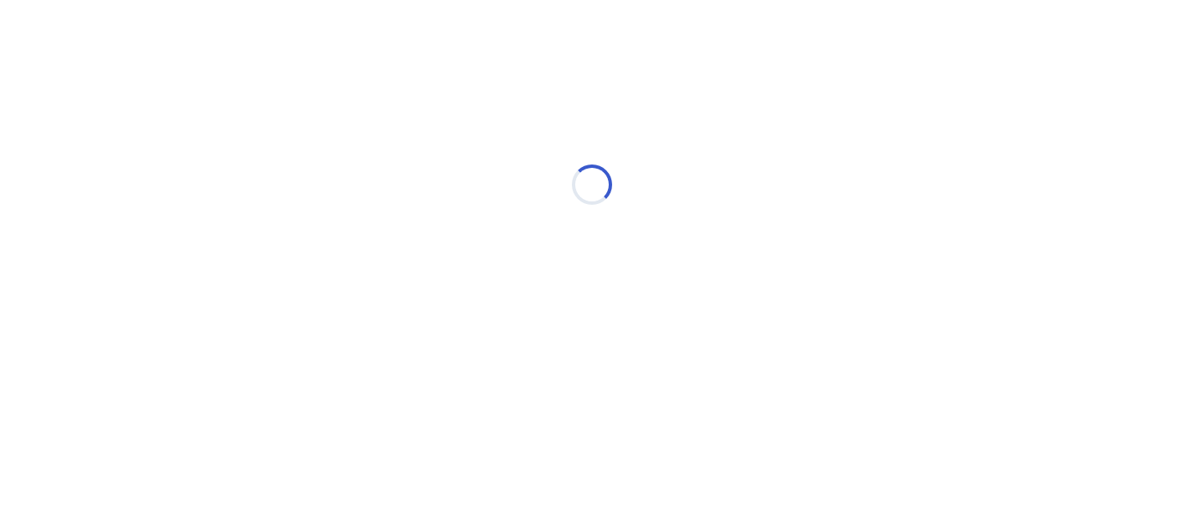
scroll to position [0, 0]
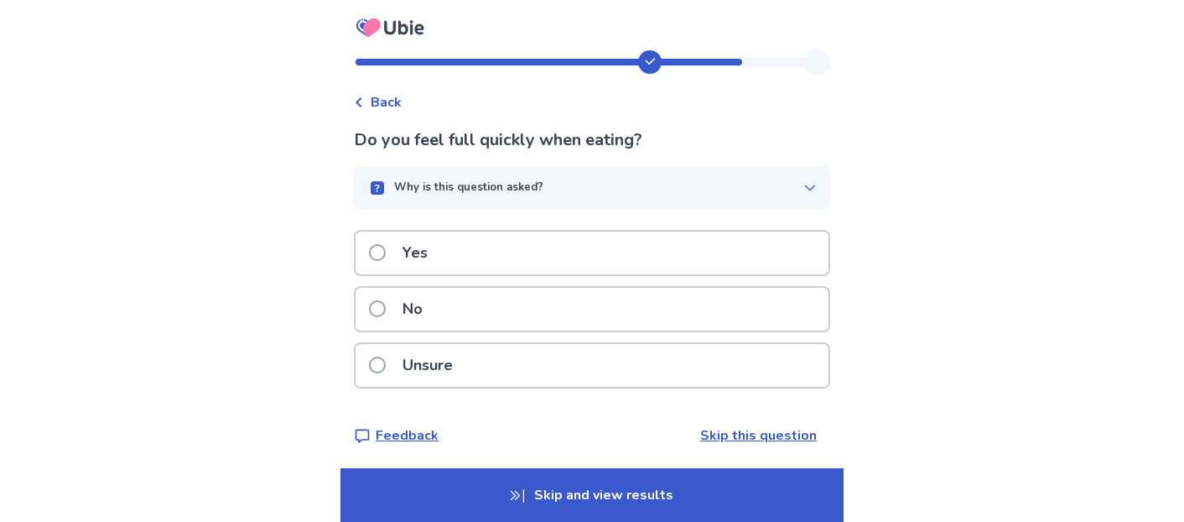
click at [361, 101] on icon at bounding box center [359, 102] width 6 height 10
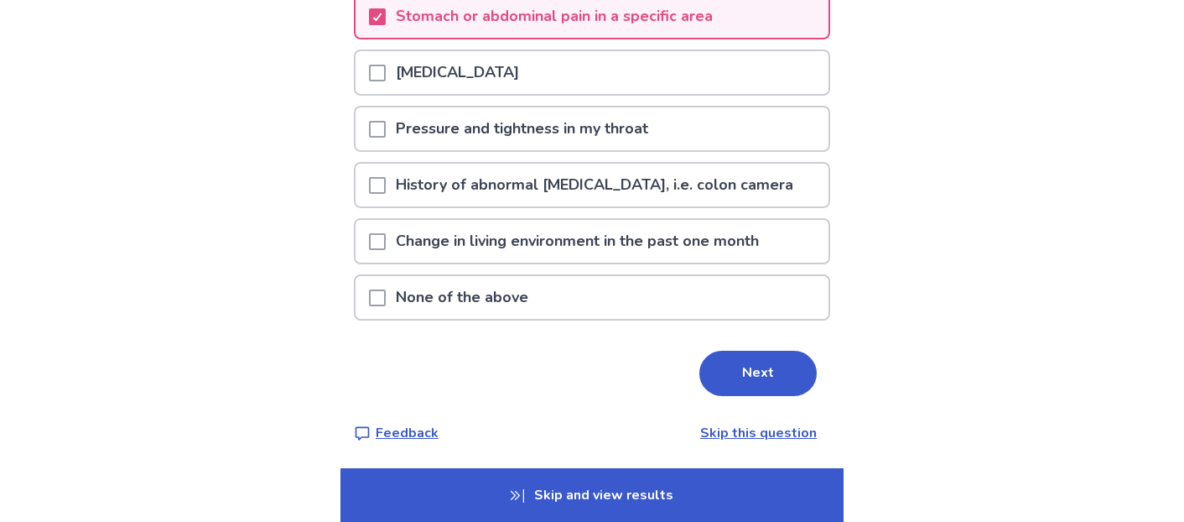
scroll to position [209, 0]
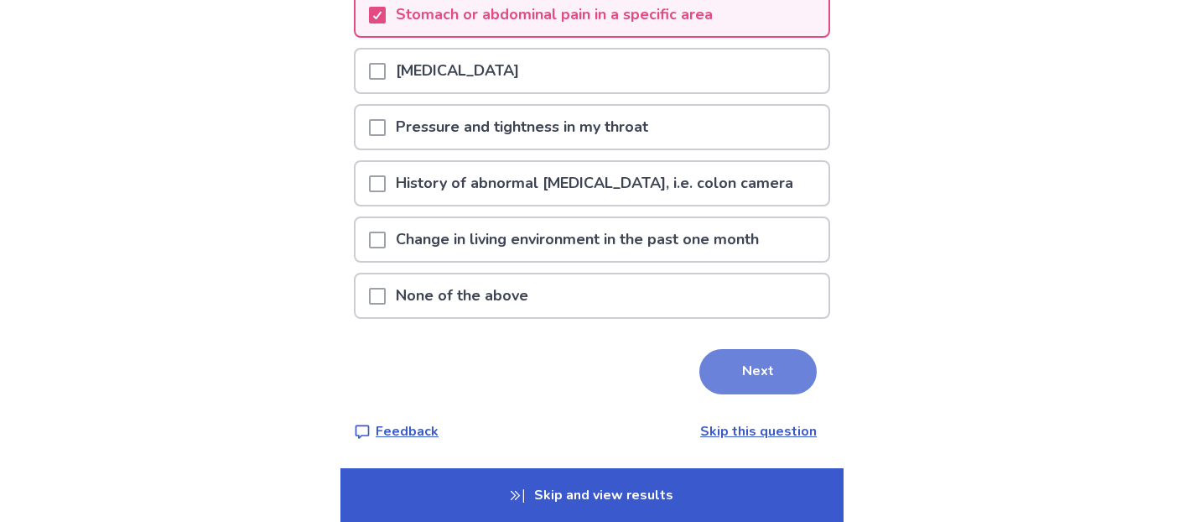
click at [732, 367] on button "Next" at bounding box center [757, 371] width 117 height 45
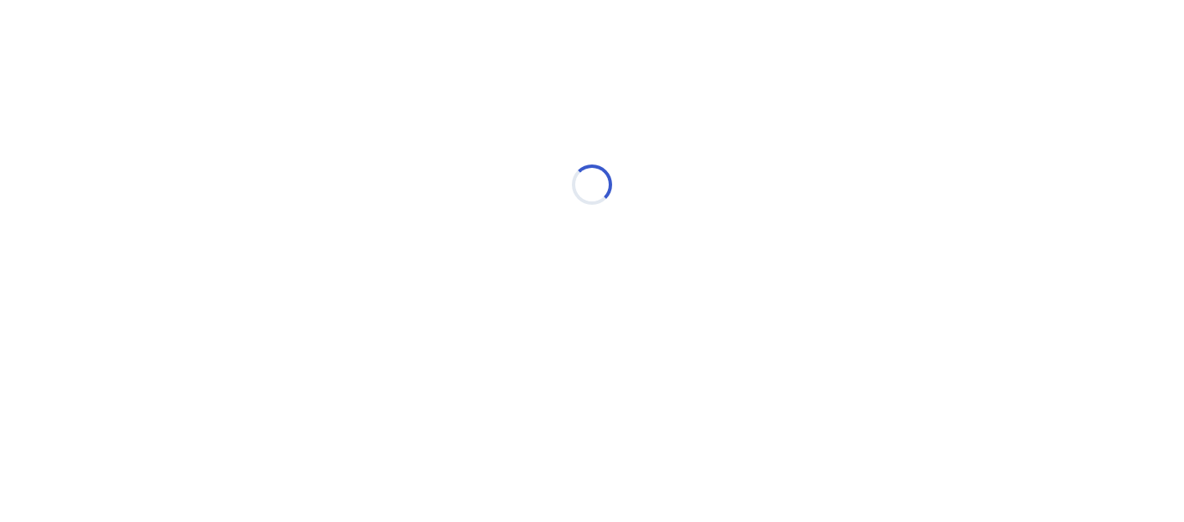
scroll to position [0, 0]
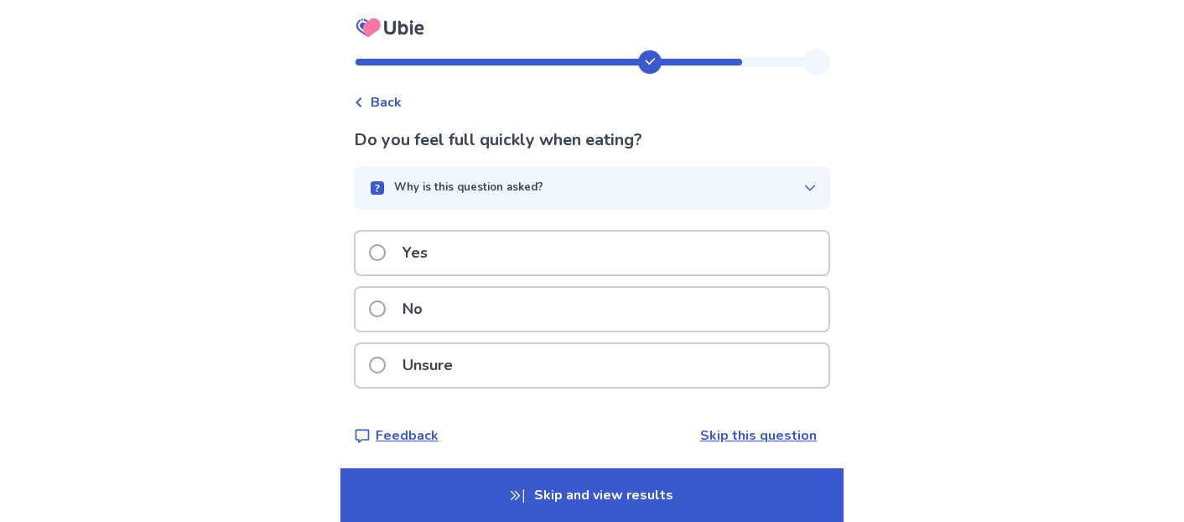
click at [386, 252] on span at bounding box center [377, 252] width 17 height 17
click at [386, 309] on span at bounding box center [377, 308] width 17 height 17
click at [386, 252] on span at bounding box center [377, 252] width 17 height 17
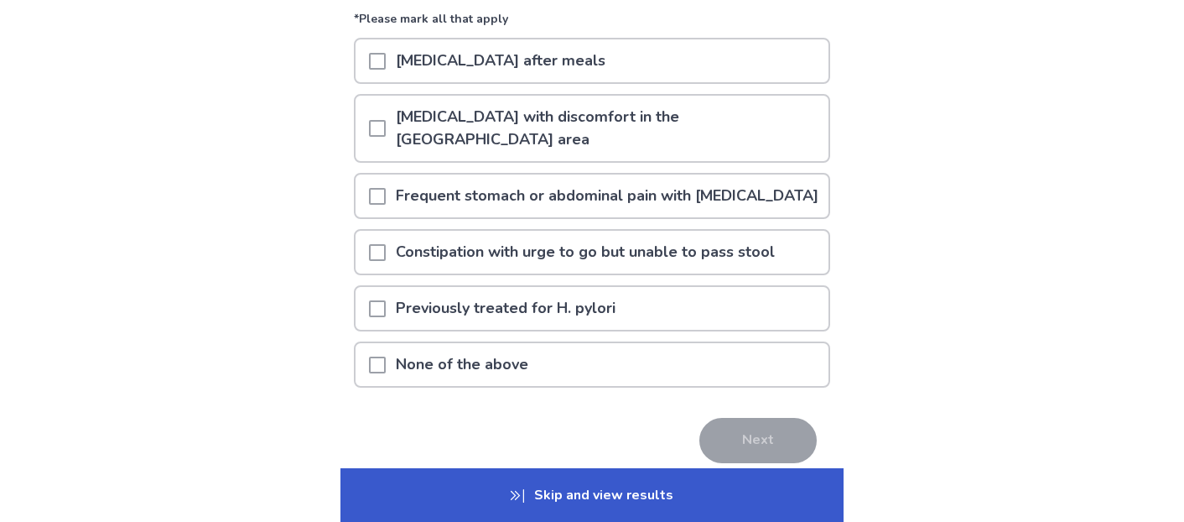
scroll to position [169, 0]
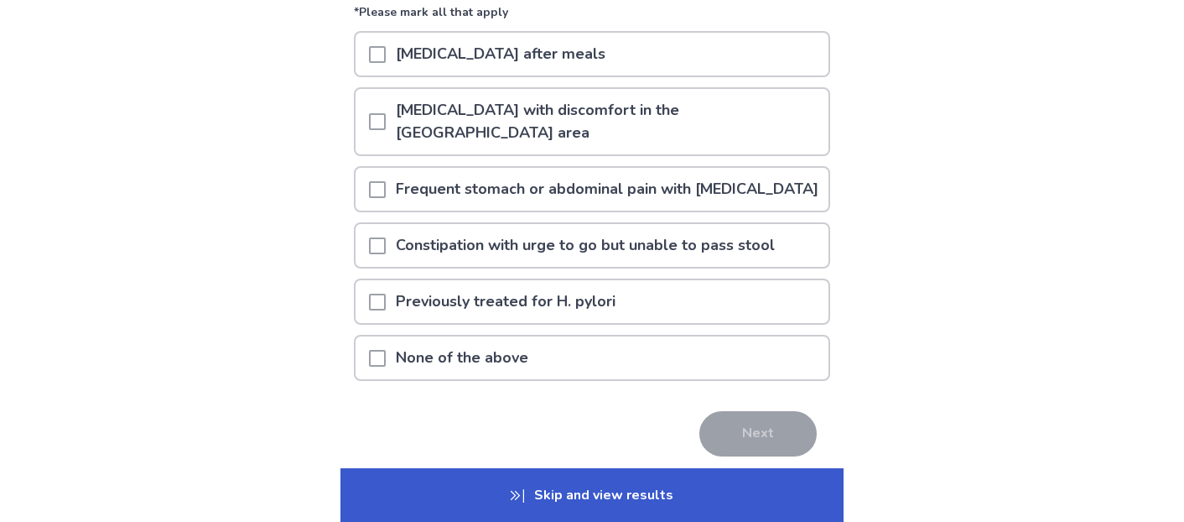
click at [386, 181] on span at bounding box center [377, 189] width 17 height 17
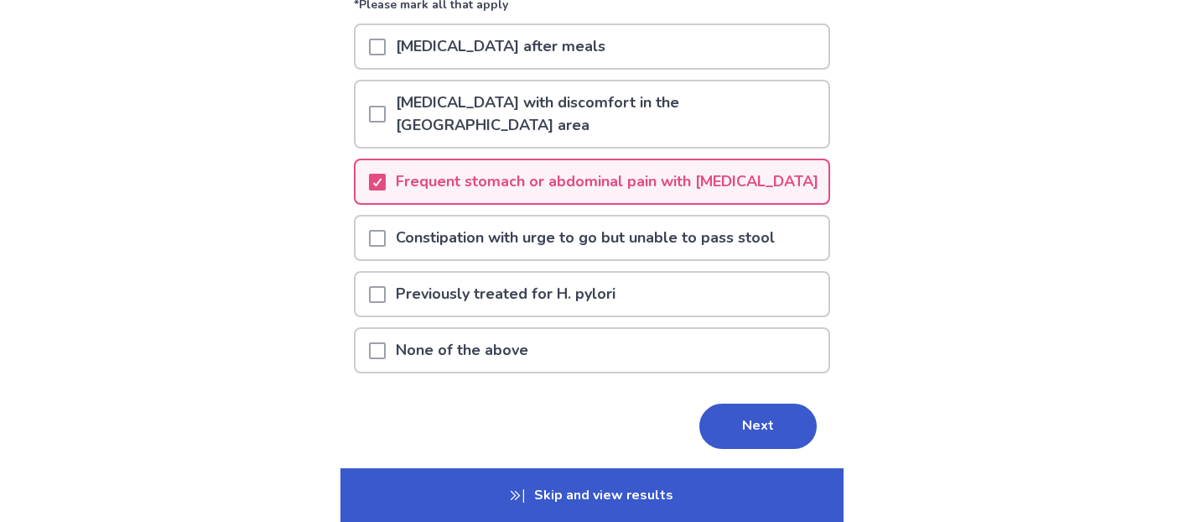
scroll to position [178, 0]
click at [745, 421] on button "Next" at bounding box center [757, 425] width 117 height 45
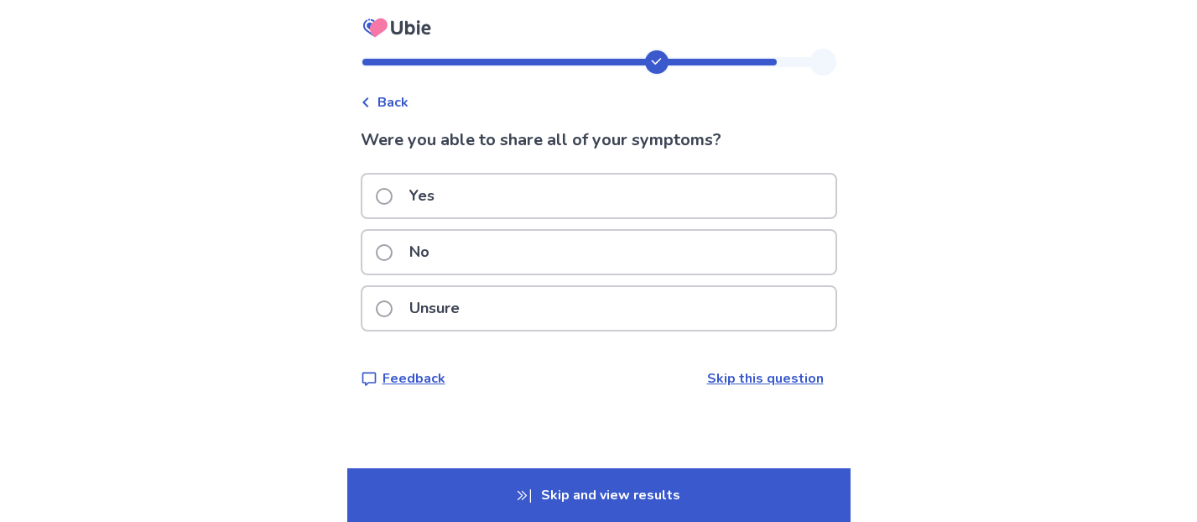
click at [392, 195] on span at bounding box center [384, 196] width 17 height 17
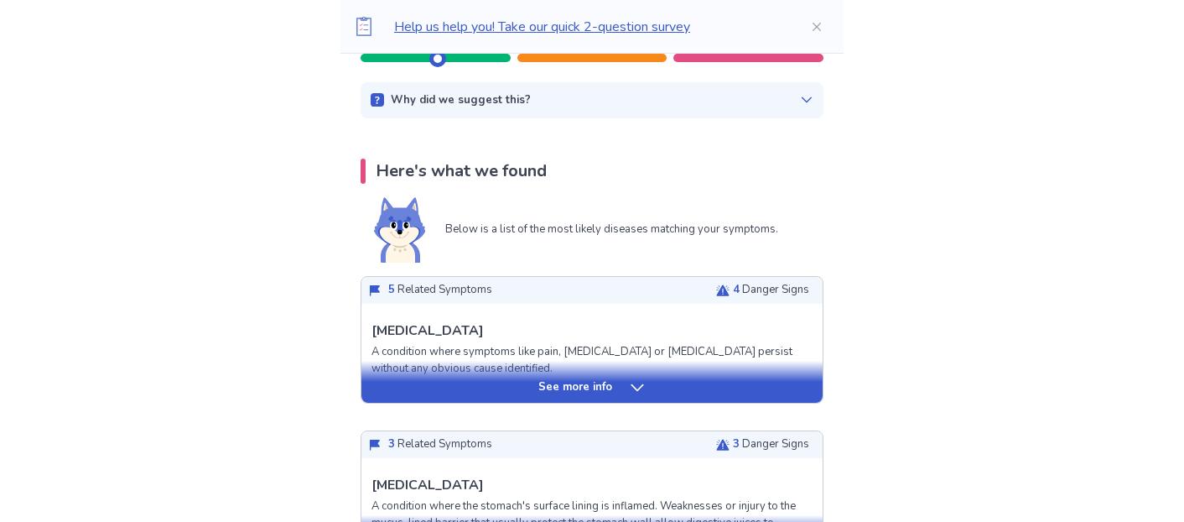
scroll to position [345, 0]
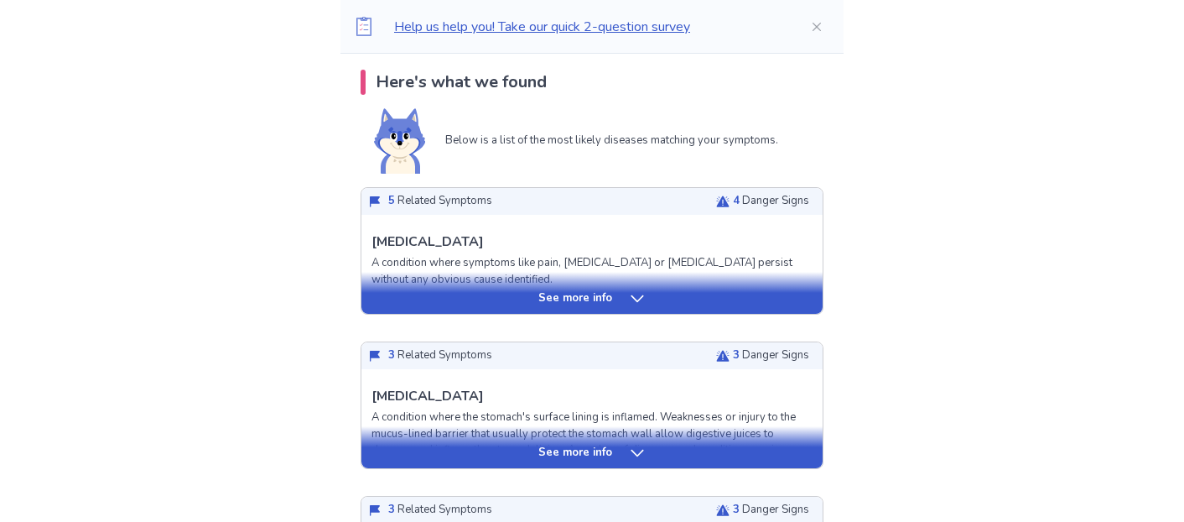
click at [633, 301] on icon at bounding box center [637, 298] width 17 height 17
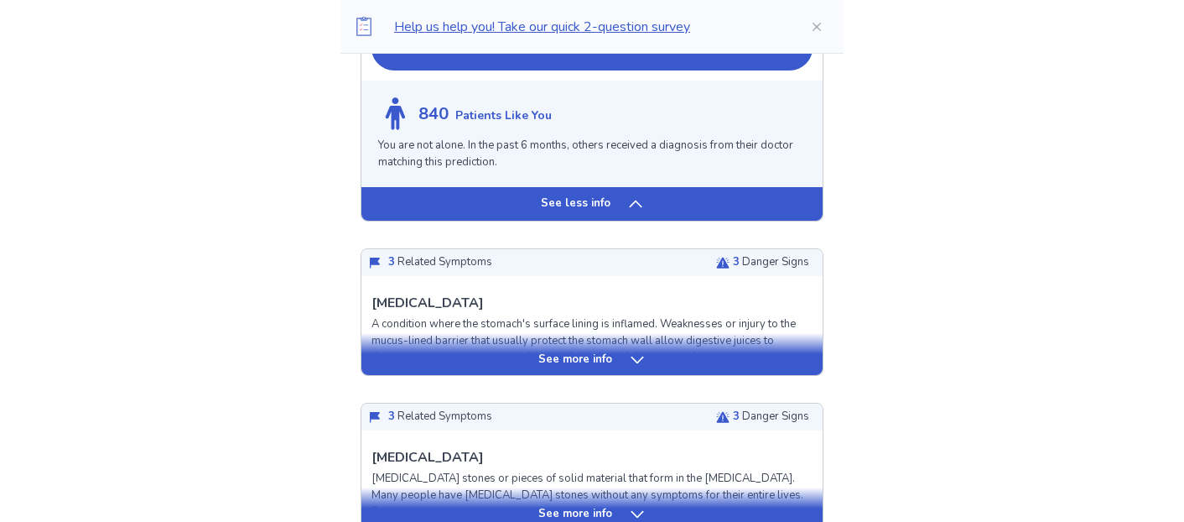
scroll to position [1520, 0]
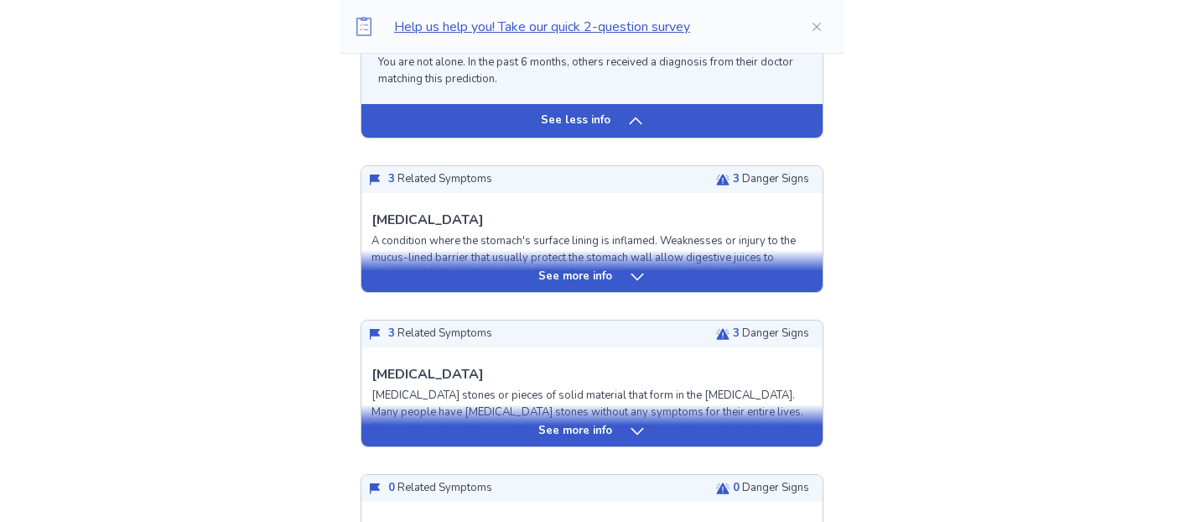
click at [587, 285] on div "See more info" at bounding box center [591, 271] width 461 height 42
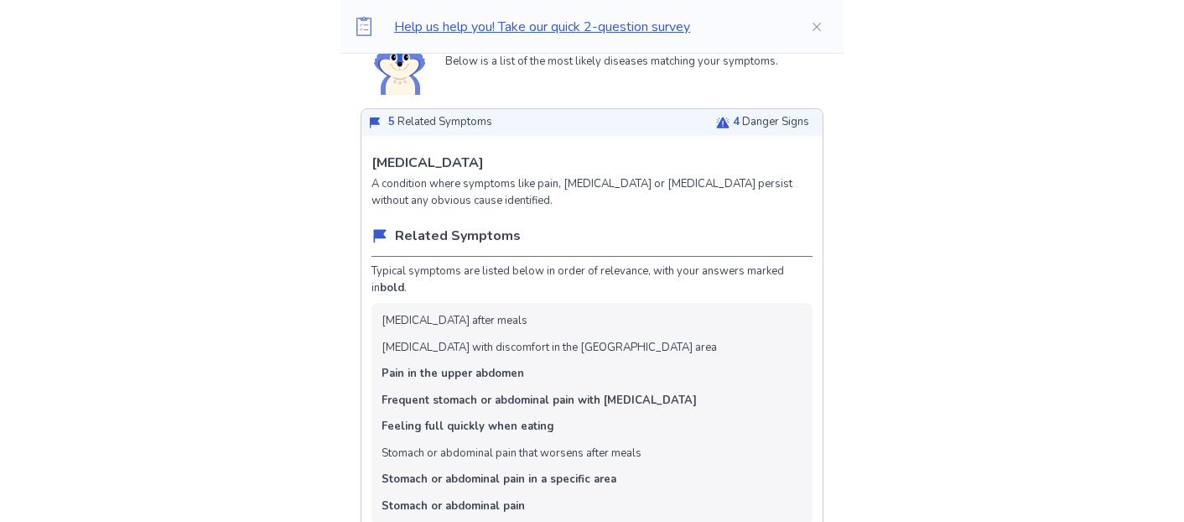
scroll to position [144, 0]
